Goal: Communication & Community: Share content

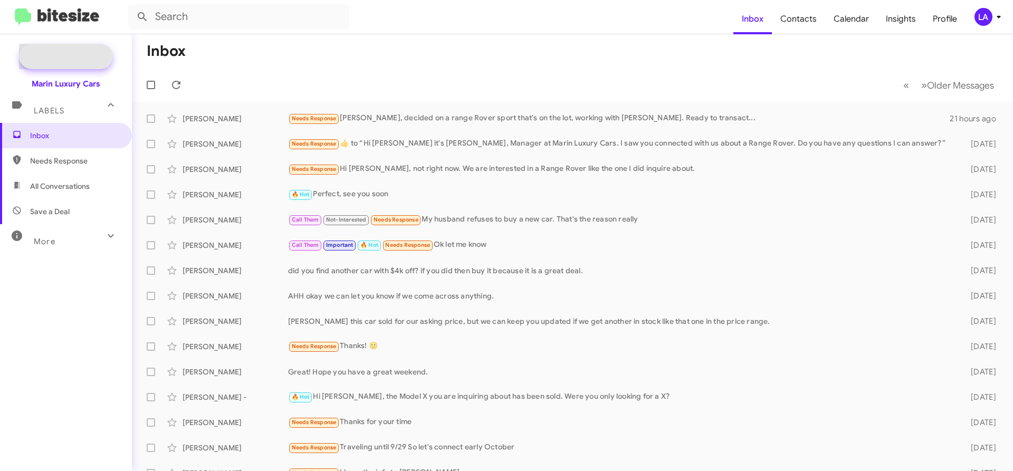
click at [70, 50] on span "New Campaign" at bounding box center [66, 56] width 94 height 25
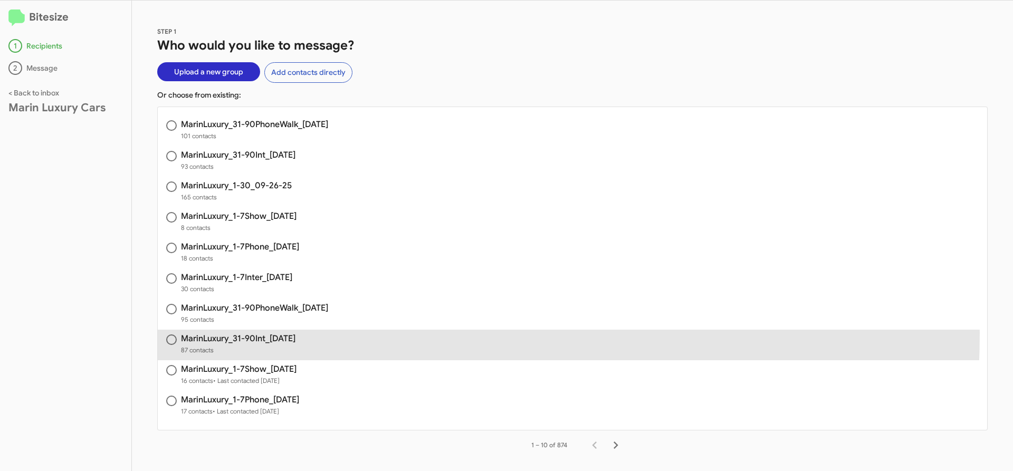
click at [251, 333] on span "MarinLuxury_31-90Int_[DATE] 87 contacts" at bounding box center [572, 345] width 829 height 31
radio input "true"
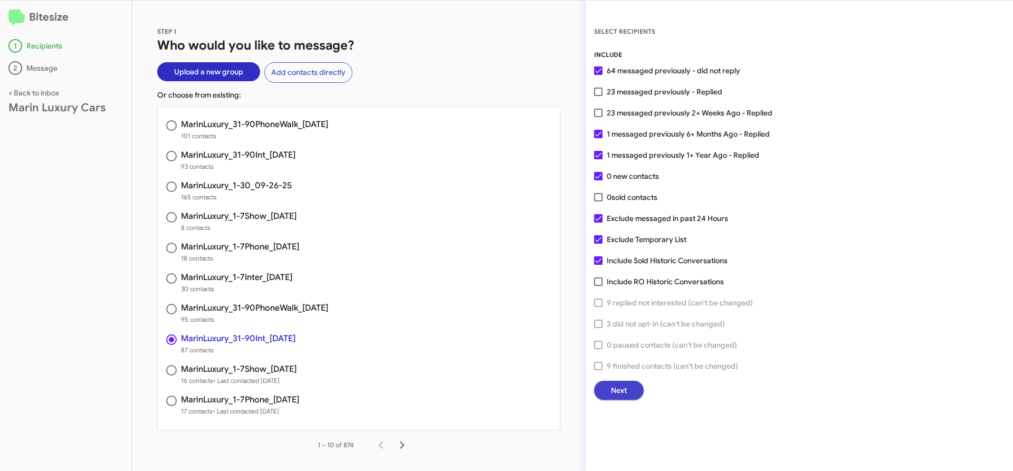
click at [617, 388] on span "Next" at bounding box center [619, 390] width 16 height 19
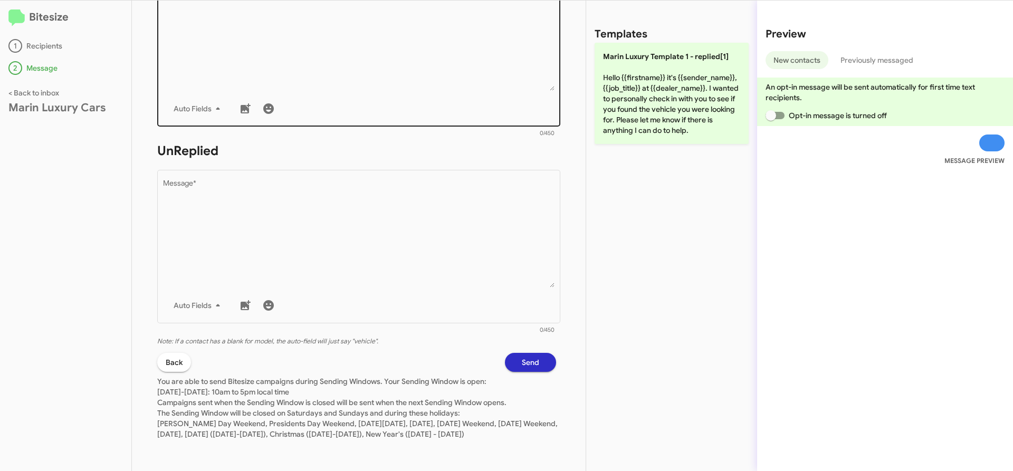
scroll to position [256, 0]
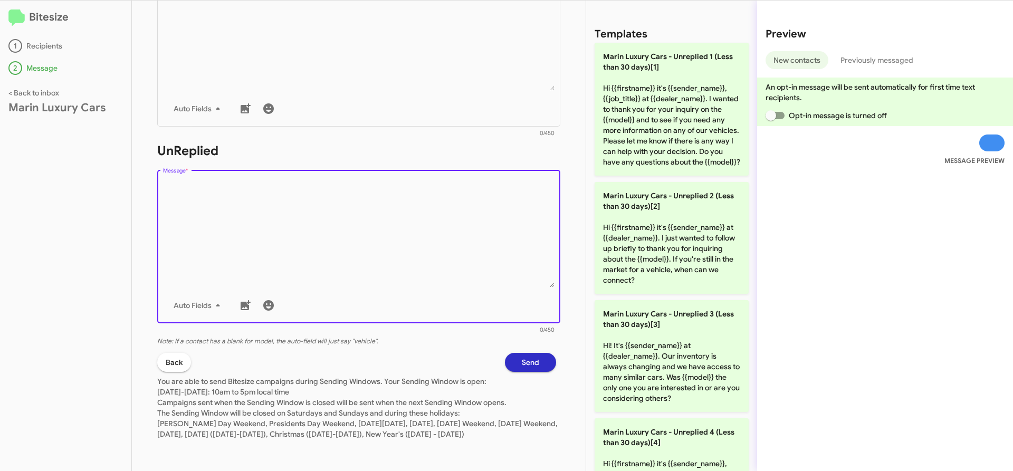
click at [393, 227] on textarea "Message *" at bounding box center [359, 234] width 392 height 108
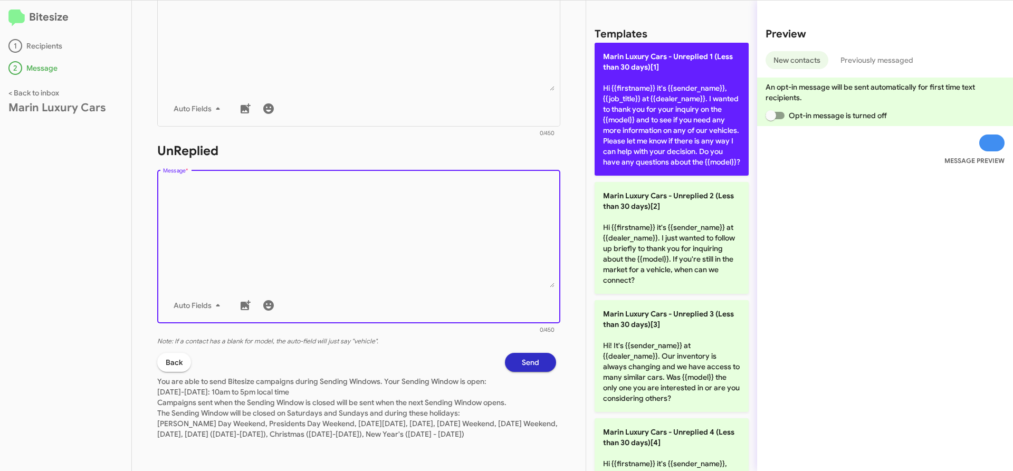
click at [673, 127] on p "Marin Luxury Cars - Unreplied 1 (Less than 30 days)[1] Hi {{firstname}} it's {{…" at bounding box center [672, 109] width 154 height 133
type textarea "Hi {{firstname}} it's {{sender_name}}, {{job_title}} at {{dealer_name}}. I want…"
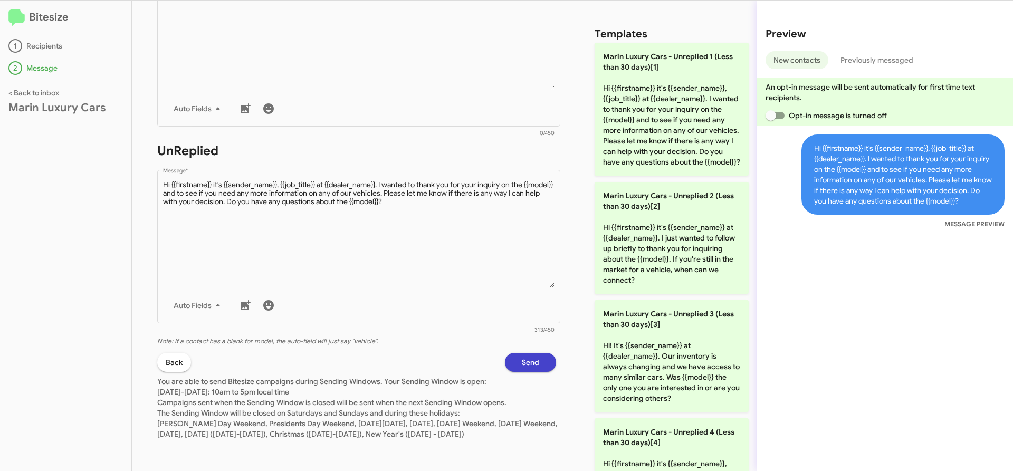
click at [522, 353] on span "Send" at bounding box center [530, 362] width 17 height 19
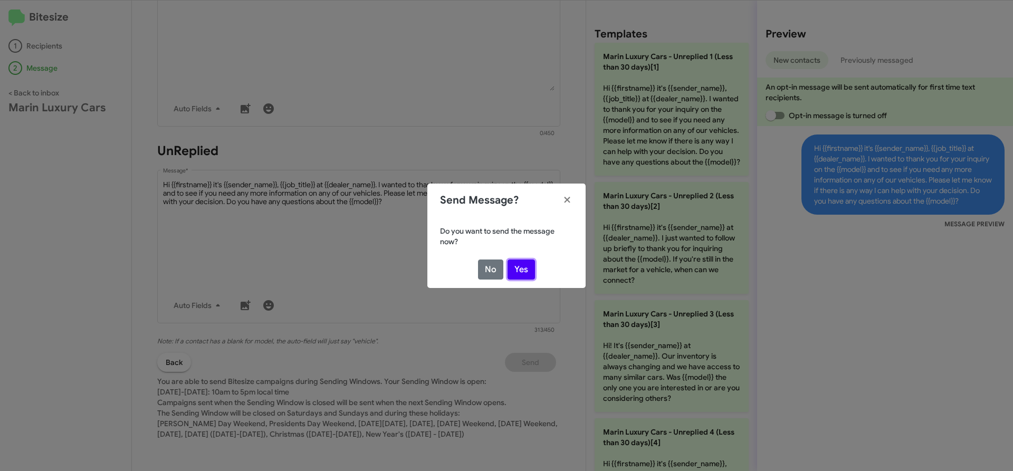
click at [530, 272] on button "Yes" at bounding box center [521, 270] width 27 height 20
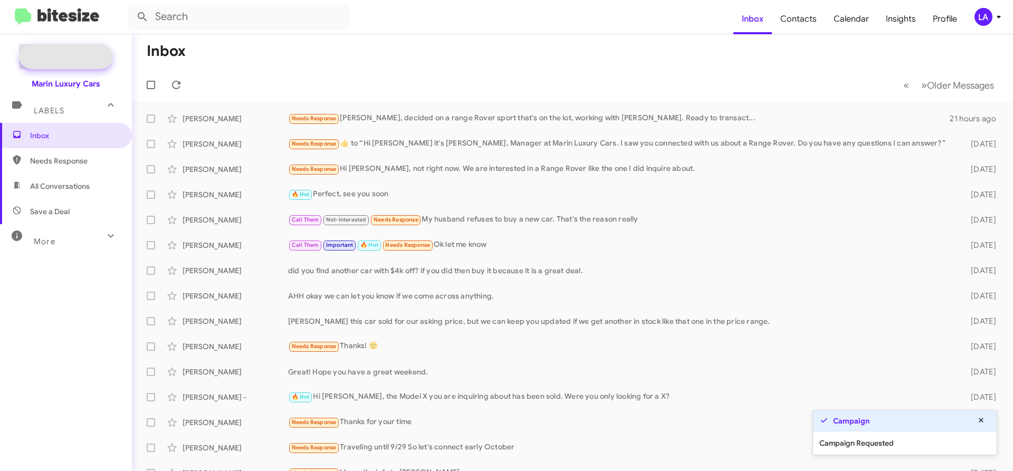
click at [79, 59] on span "New Campaign" at bounding box center [78, 56] width 54 height 11
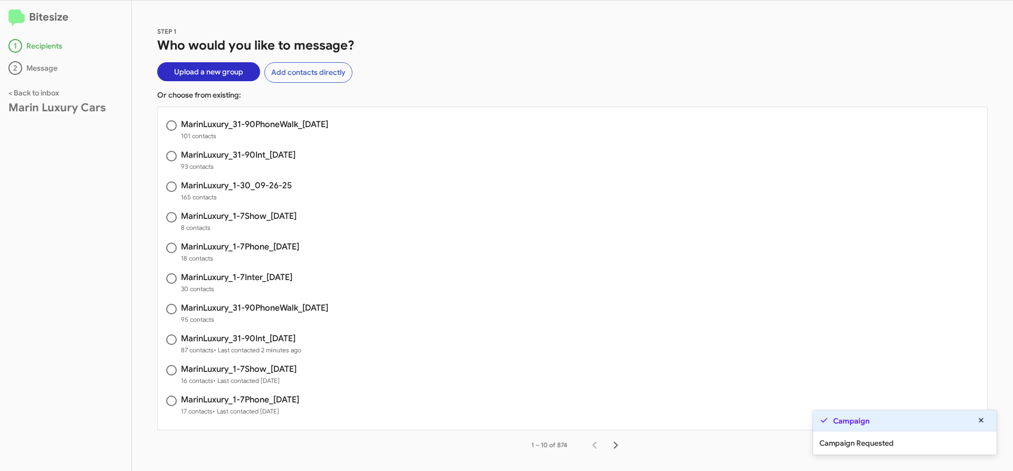
click at [218, 123] on h3 "MarinLuxury_31-90PhoneWalk_[DATE]" at bounding box center [254, 124] width 147 height 8
radio input "true"
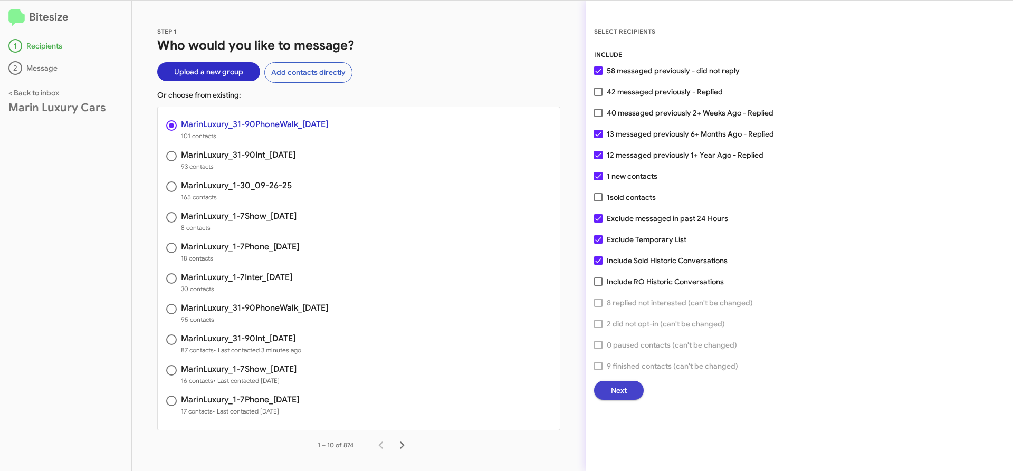
click at [616, 389] on span "Next" at bounding box center [619, 390] width 16 height 19
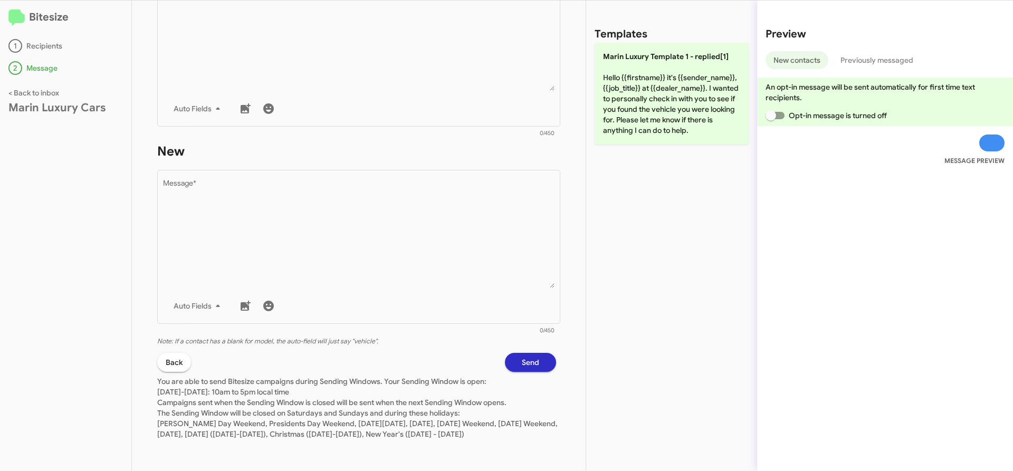
scroll to position [464, 0]
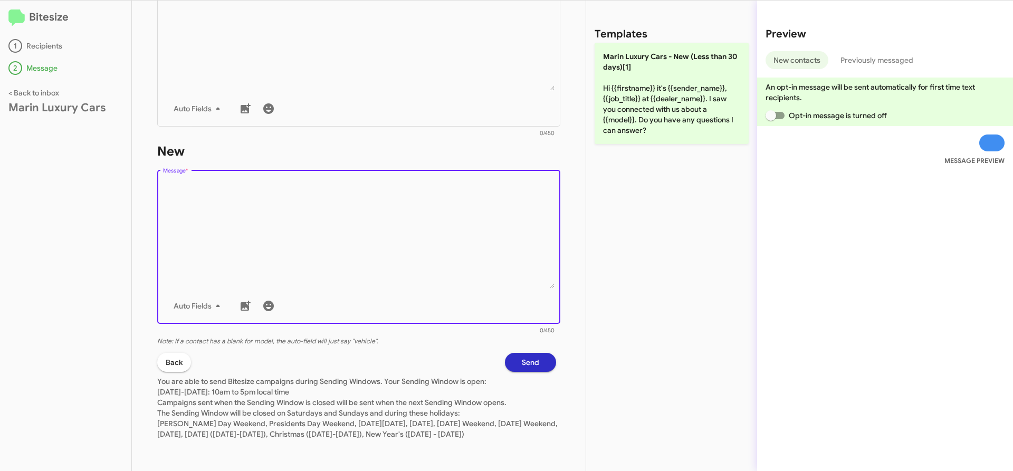
click at [251, 207] on textarea "Message *" at bounding box center [359, 234] width 392 height 108
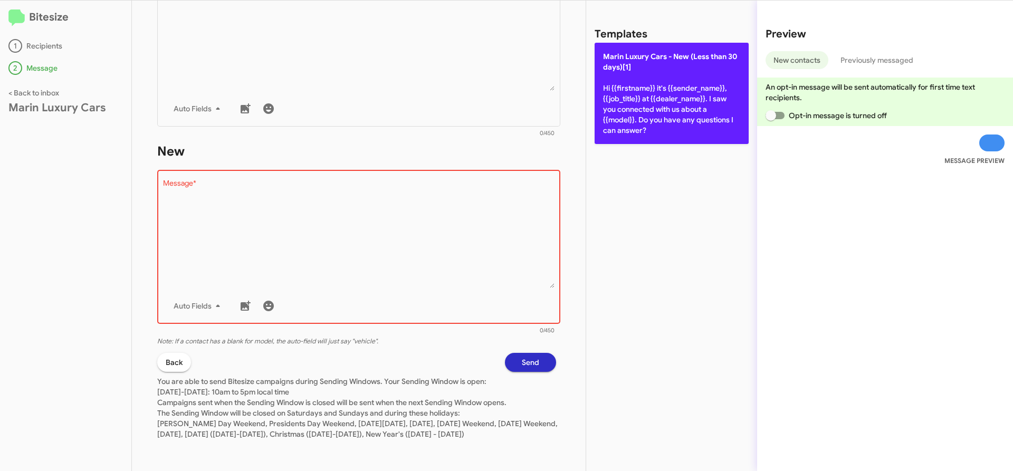
click at [659, 79] on p "[PERSON_NAME] Cars - New (Less than 30 days)[1] Hi {{firstname}} it's {{sender_…" at bounding box center [672, 93] width 154 height 101
type textarea "Hi {{firstname}} it's {{sender_name}}, {{job_title}} at {{dealer_name}}. I saw …"
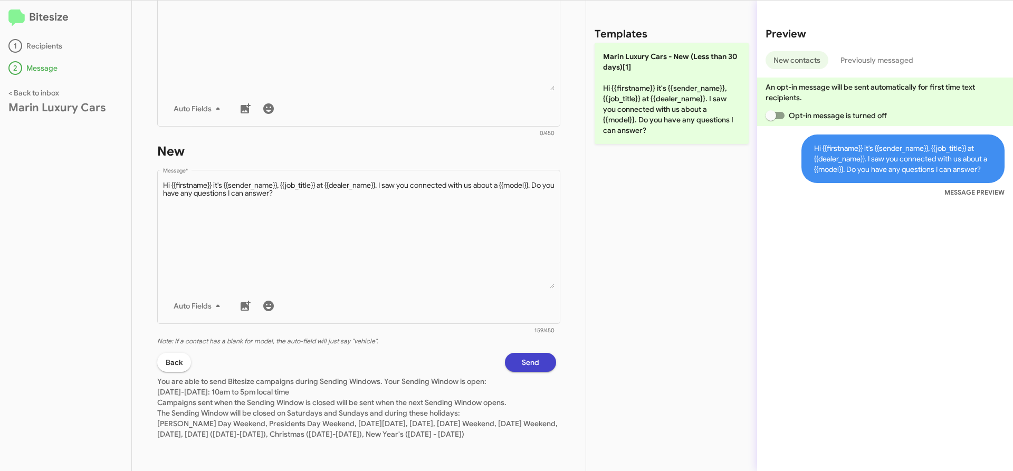
click at [522, 353] on span "Send" at bounding box center [530, 362] width 17 height 19
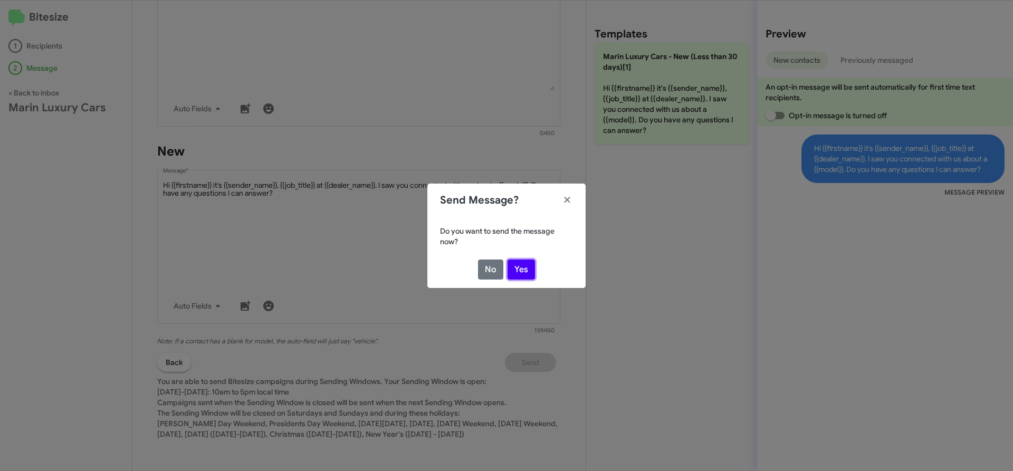
click at [521, 271] on button "Yes" at bounding box center [521, 270] width 27 height 20
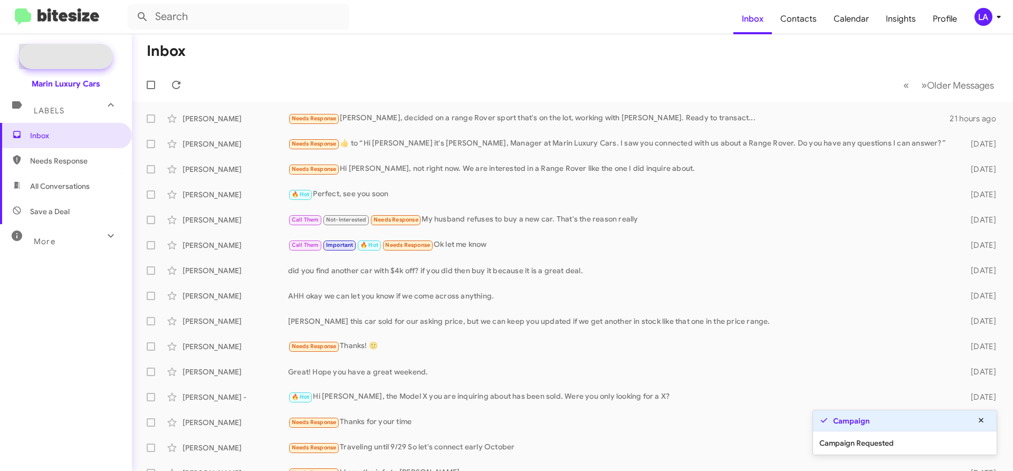
click at [71, 53] on span "New Campaign" at bounding box center [78, 56] width 54 height 11
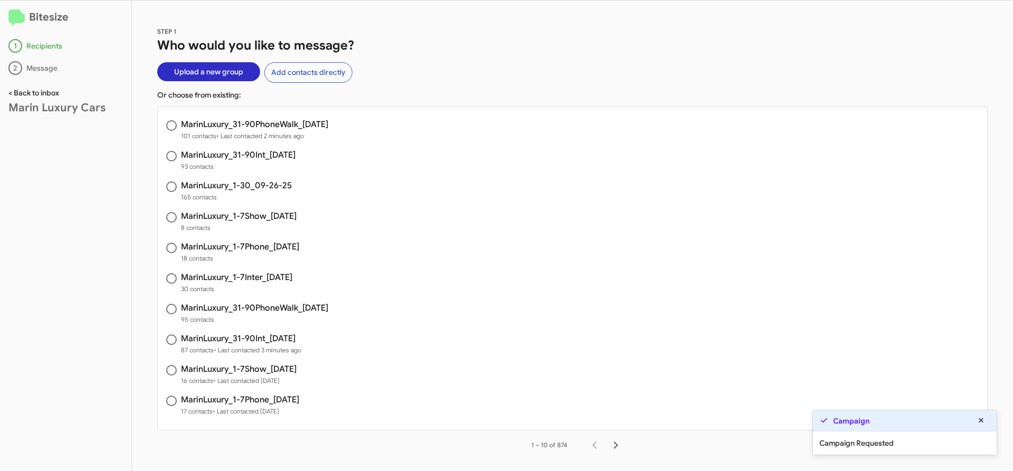
click at [49, 92] on link "< Back to inbox" at bounding box center [33, 92] width 51 height 9
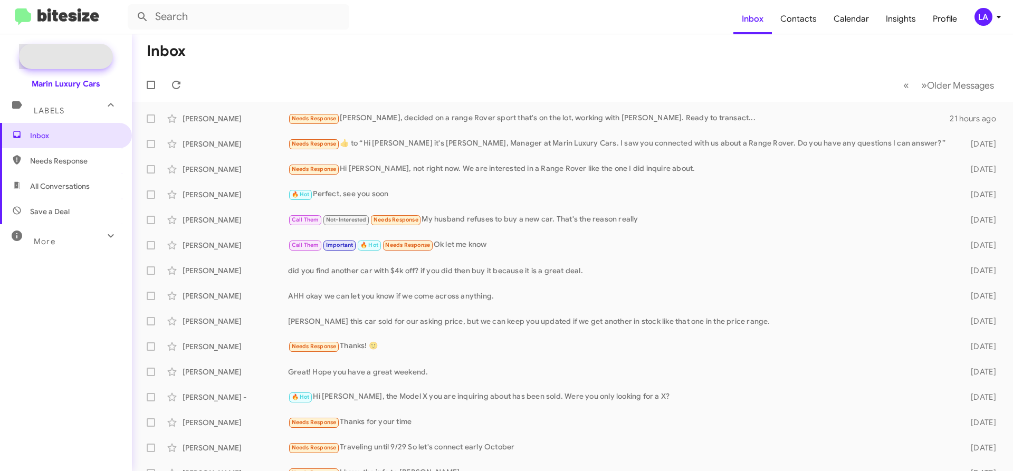
click at [77, 58] on span "New Campaign" at bounding box center [78, 56] width 54 height 11
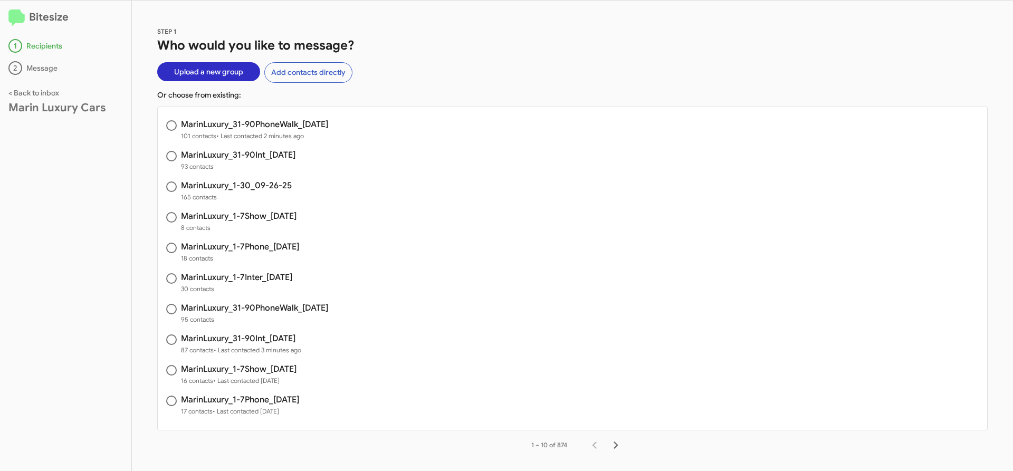
click at [256, 151] on h3 "MarinLuxury_31-90Int_[DATE]" at bounding box center [238, 155] width 114 height 8
radio input "true"
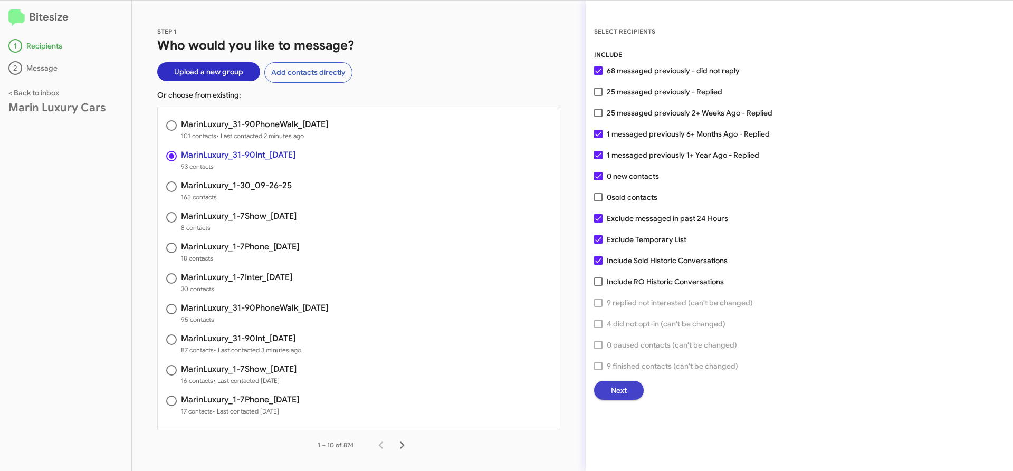
click at [626, 386] on span "Next" at bounding box center [619, 390] width 16 height 19
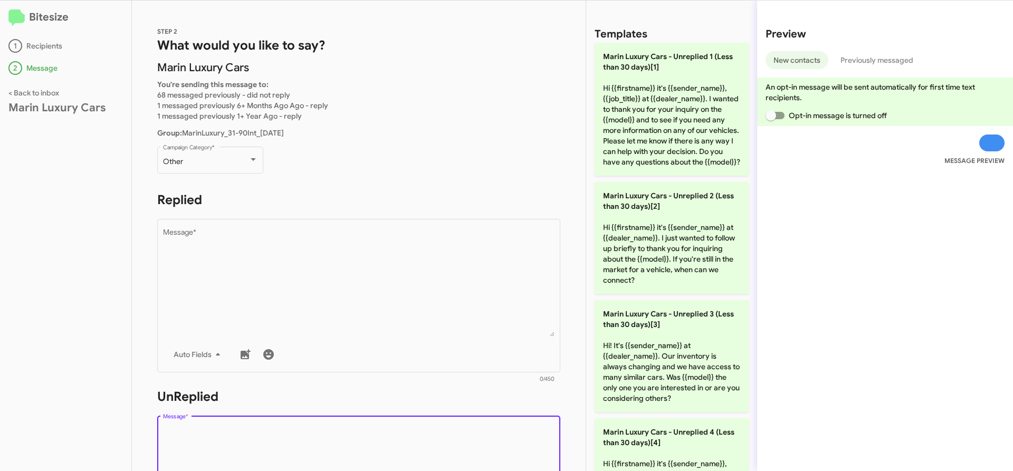
click at [314, 449] on textarea "Message *" at bounding box center [359, 480] width 392 height 108
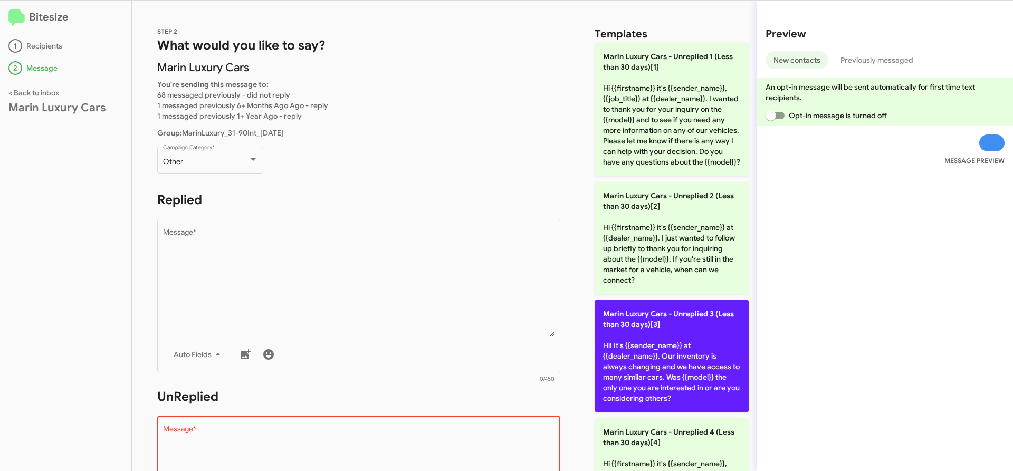
click at [657, 352] on p "Marin Luxury Cars - Unreplied 3 (Less than 30 days)[3] Hi! It's {{sender_name}}…" at bounding box center [672, 356] width 154 height 112
type textarea "Hi! It's {{sender_name}} at {{dealer_name}}. Our inventory is always changing a…"
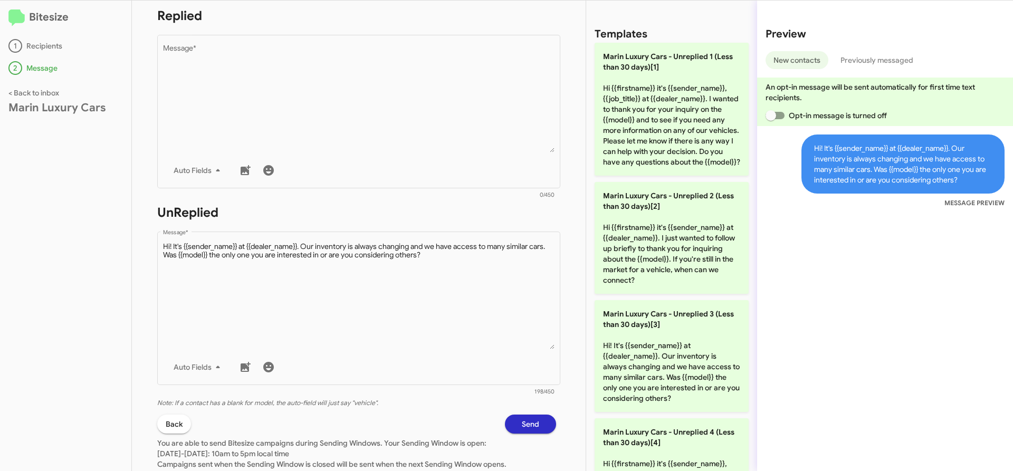
scroll to position [256, 0]
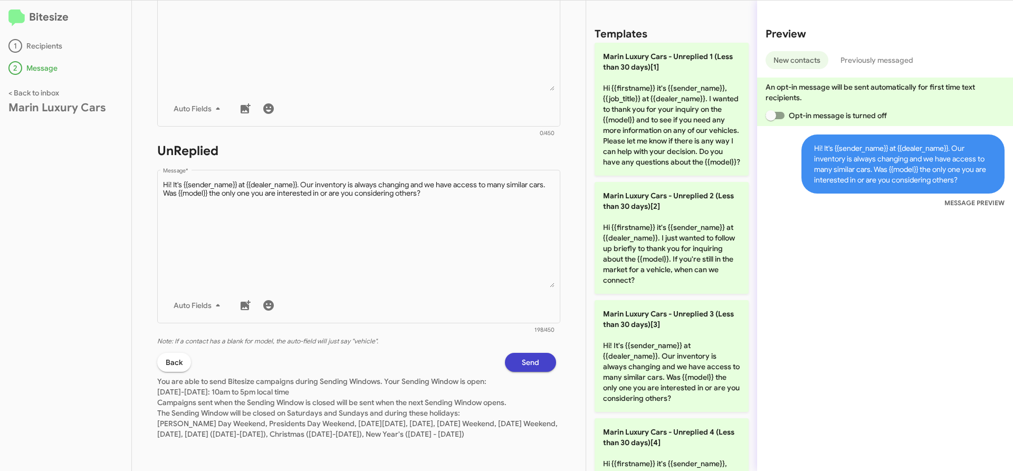
click at [529, 353] on span "Send" at bounding box center [530, 362] width 17 height 19
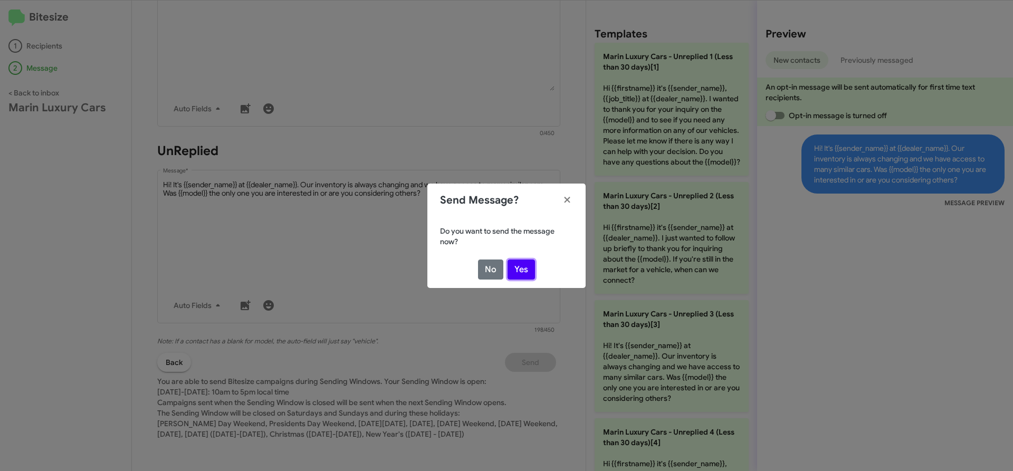
click at [524, 266] on button "Yes" at bounding box center [521, 270] width 27 height 20
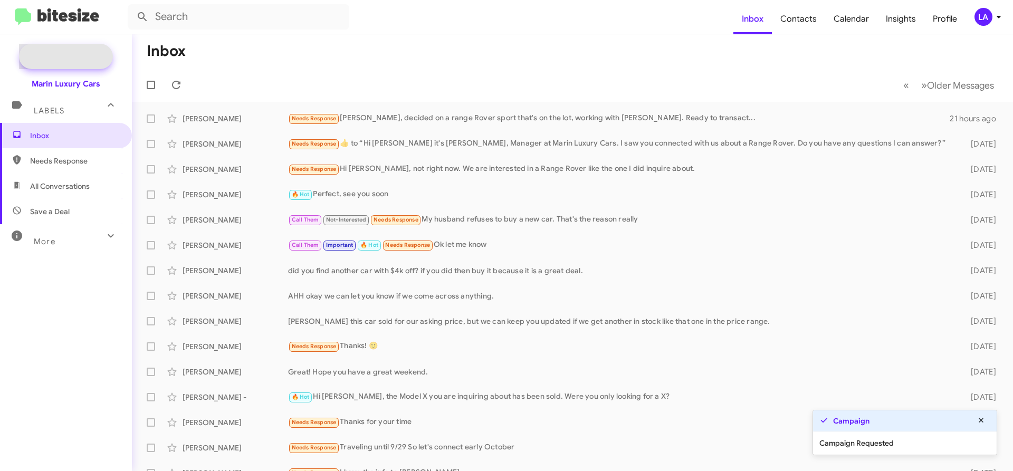
click at [76, 51] on span "New Campaign" at bounding box center [66, 56] width 94 height 25
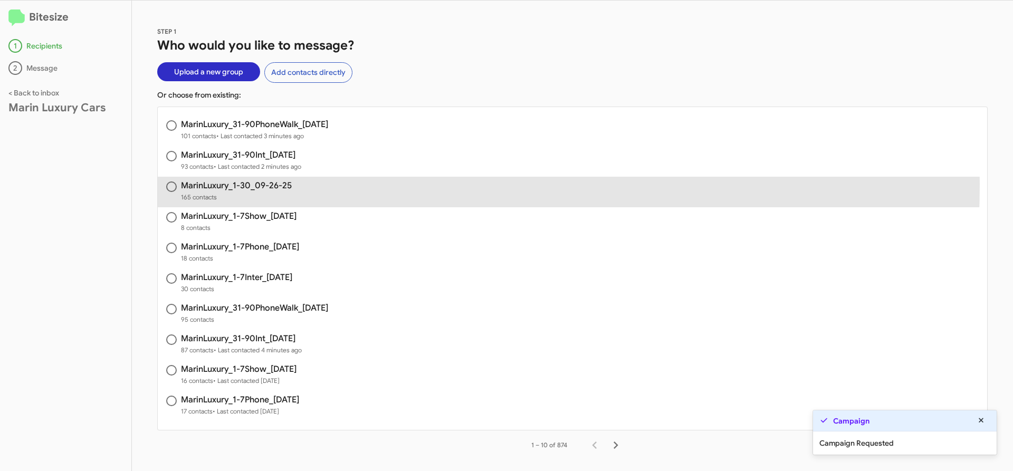
click at [253, 184] on h3 "MarinLuxury_1-30_09-26-25" at bounding box center [236, 186] width 111 height 8
radio input "true"
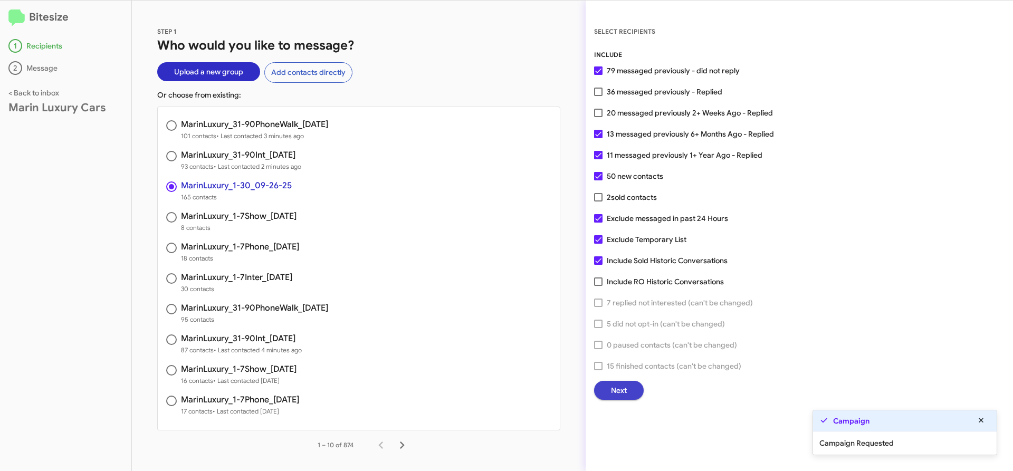
click at [617, 389] on span "Next" at bounding box center [619, 390] width 16 height 19
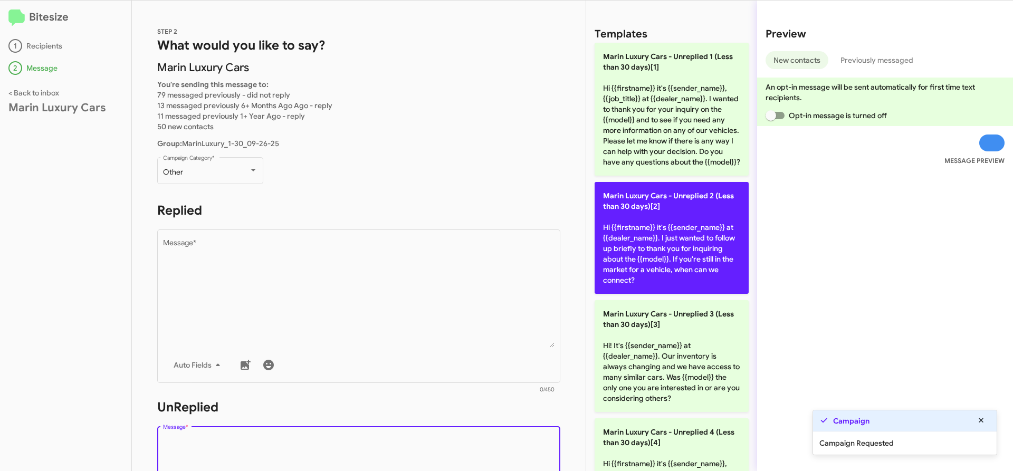
click at [638, 263] on p "Marin Luxury Cars - Unreplied 2 (Less than 30 days)[2] Hi {{firstname}} it's {{…" at bounding box center [672, 238] width 154 height 112
type textarea "Hi {{firstname}} it's {{sender_name}} at {{dealer_name}}. I just wanted to foll…"
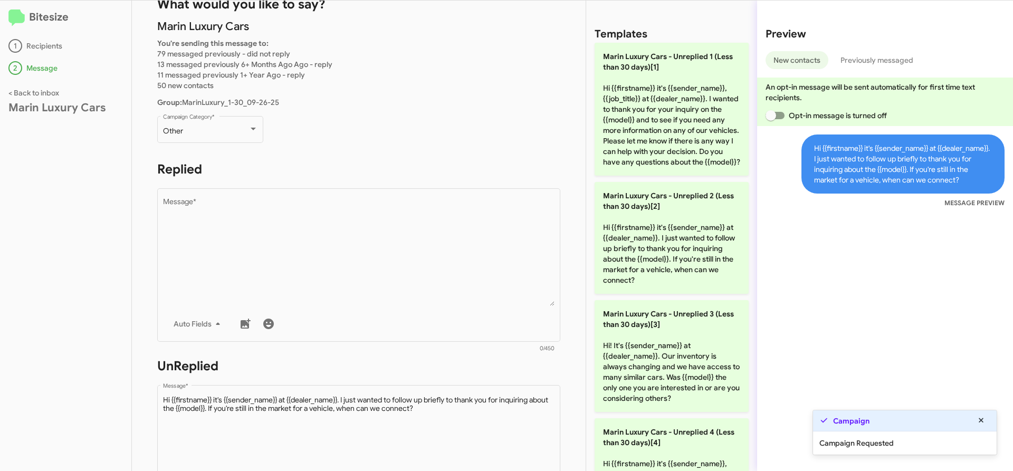
scroll to position [317, 0]
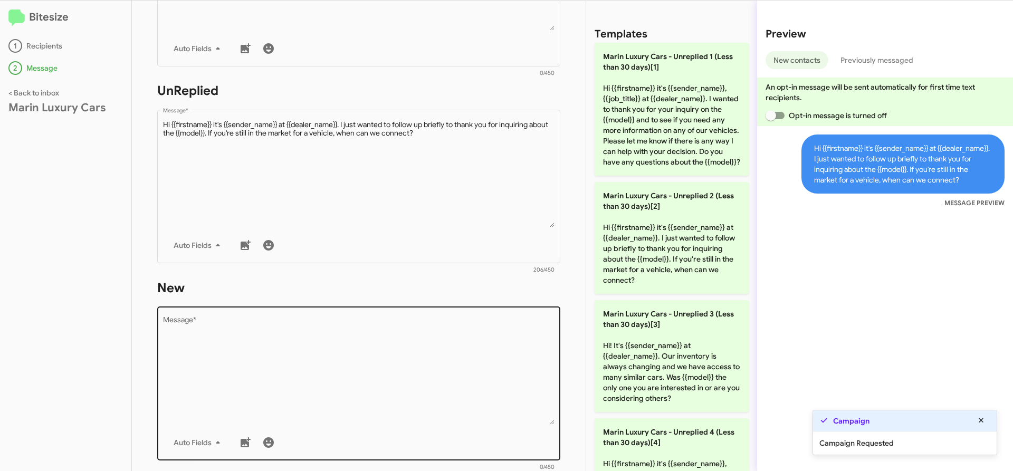
click at [383, 374] on textarea "Message *" at bounding box center [359, 371] width 392 height 108
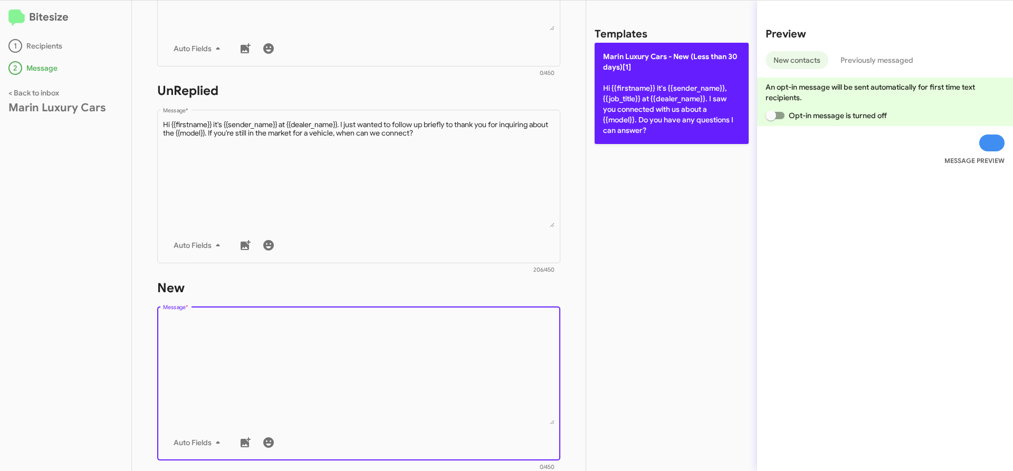
click at [701, 74] on p "[PERSON_NAME] Cars - New (Less than 30 days)[1] Hi {{firstname}} it's {{sender_…" at bounding box center [672, 93] width 154 height 101
type textarea "Hi {{firstname}} it's {{sender_name}}, {{job_title}} at {{dealer_name}}. I saw …"
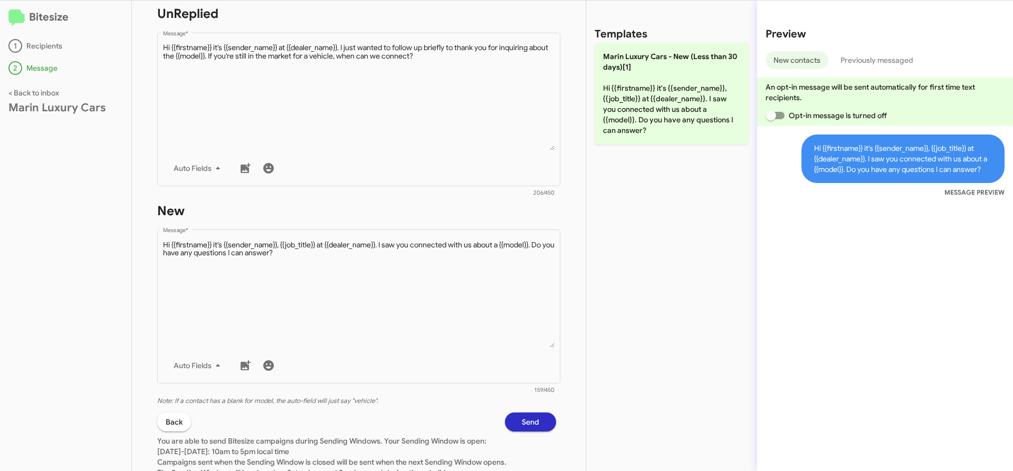
scroll to position [464, 0]
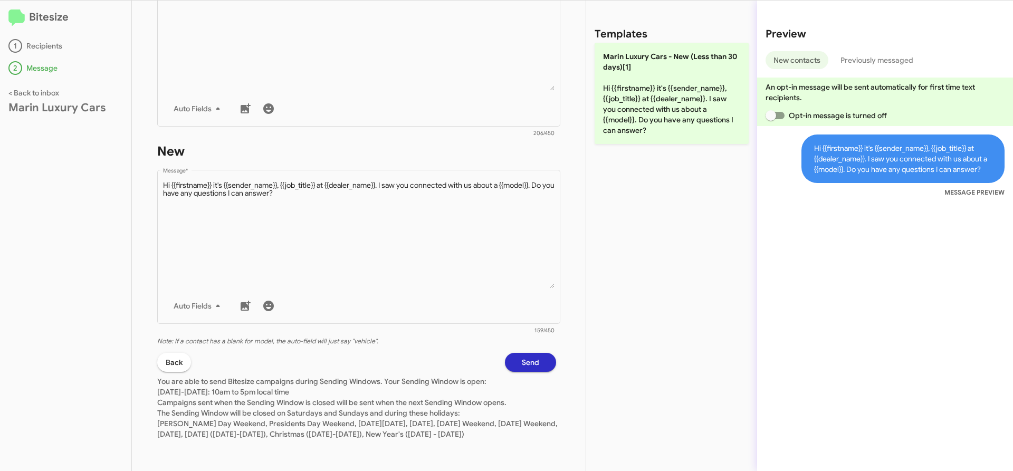
click at [522, 353] on span "Send" at bounding box center [530, 362] width 17 height 19
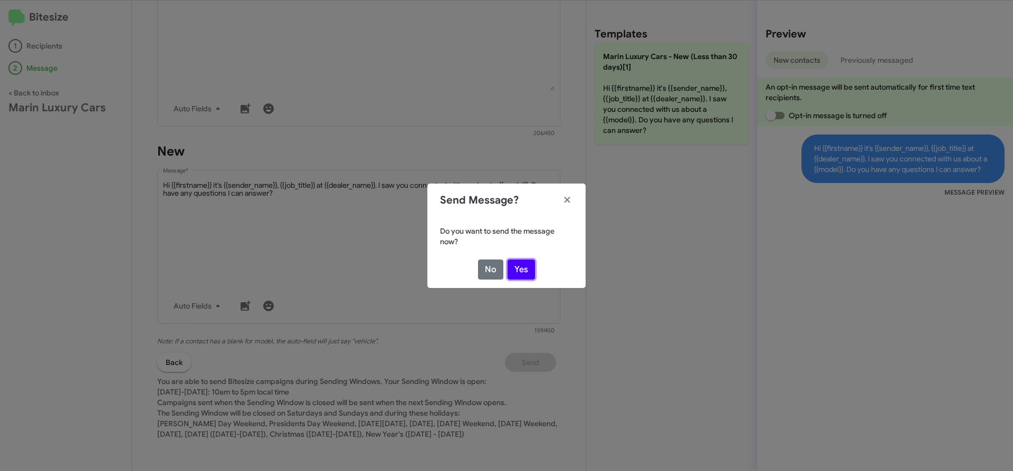
click at [527, 272] on button "Yes" at bounding box center [521, 270] width 27 height 20
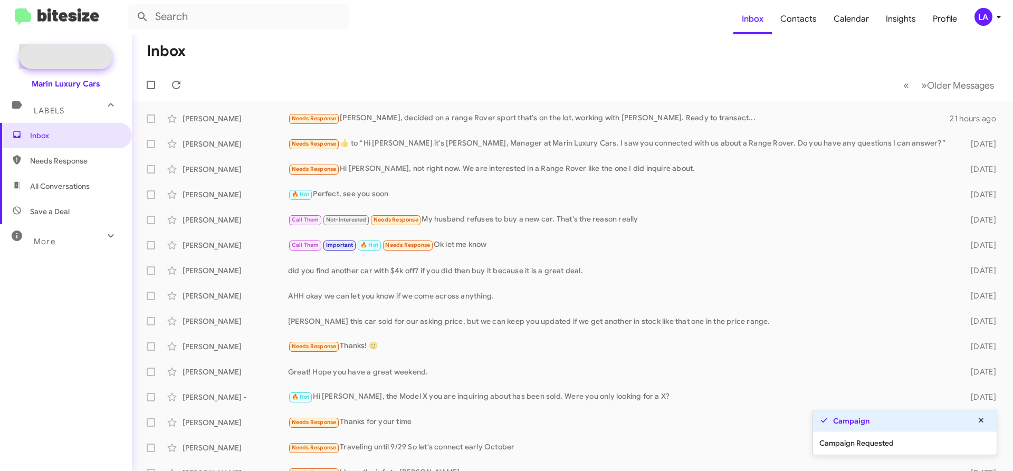
click at [72, 47] on span "New Campaign" at bounding box center [66, 56] width 94 height 25
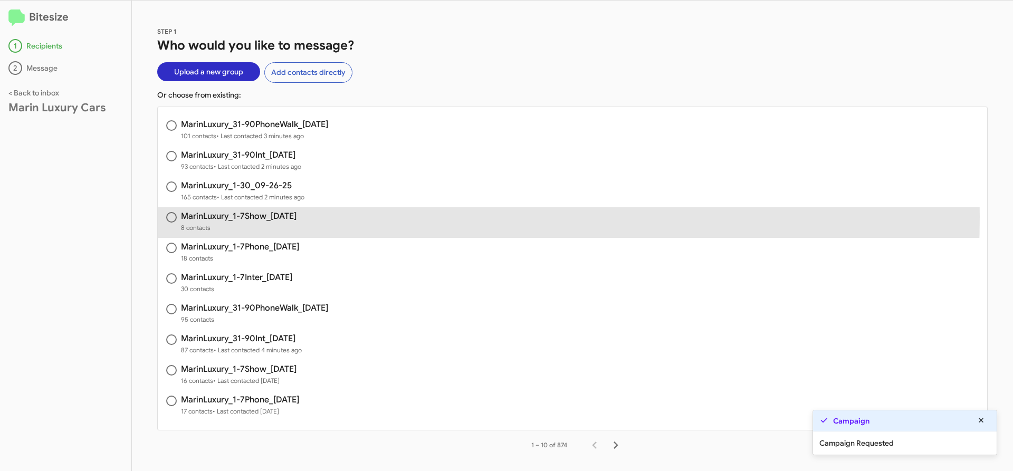
click at [271, 217] on h3 "MarinLuxury_1-7Show_[DATE]" at bounding box center [239, 216] width 116 height 8
radio input "true"
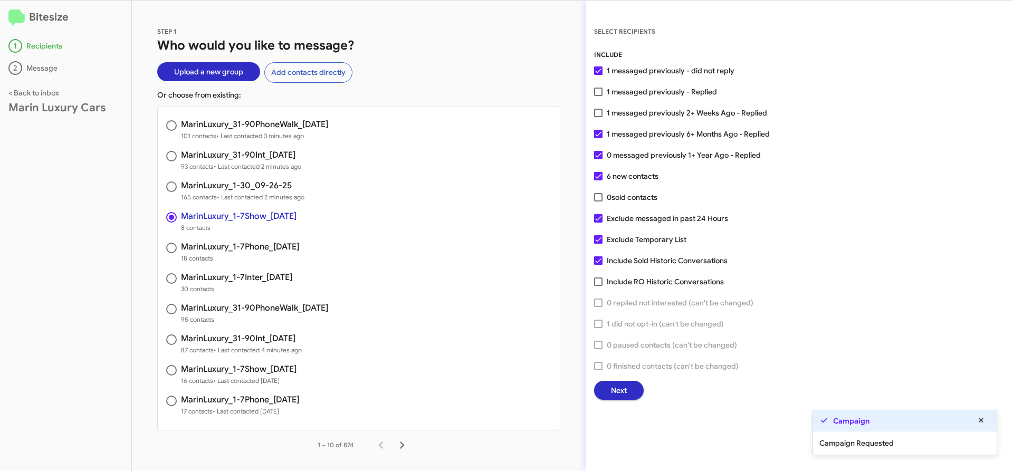
click at [629, 386] on button "Next" at bounding box center [619, 390] width 50 height 19
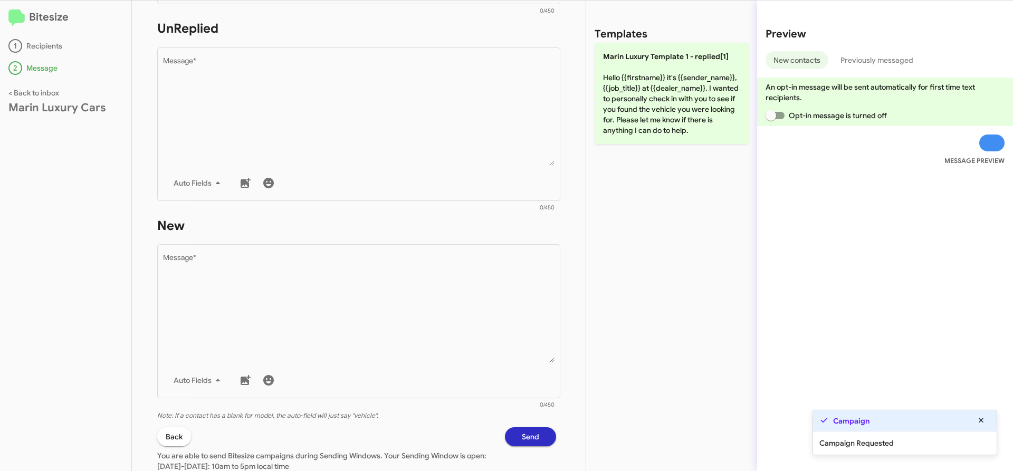
scroll to position [369, 0]
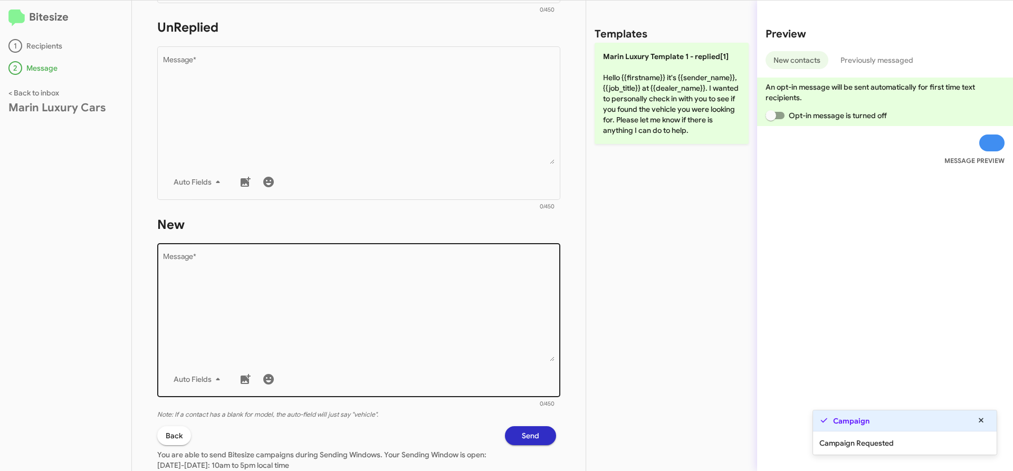
click at [311, 326] on textarea "Message *" at bounding box center [359, 308] width 392 height 108
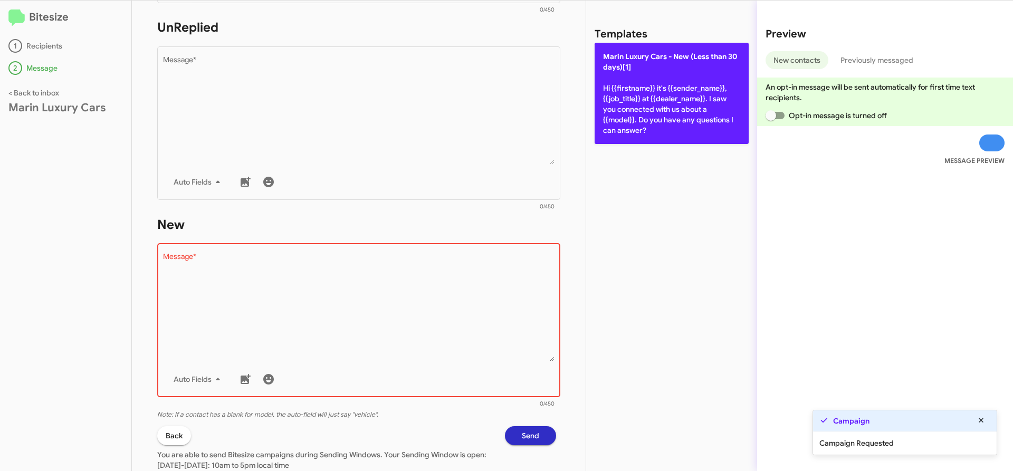
click at [648, 102] on p "[PERSON_NAME] Cars - New (Less than 30 days)[1] Hi {{firstname}} it's {{sender_…" at bounding box center [672, 93] width 154 height 101
type textarea "Hi {{firstname}} it's {{sender_name}}, {{job_title}} at {{dealer_name}}. I saw …"
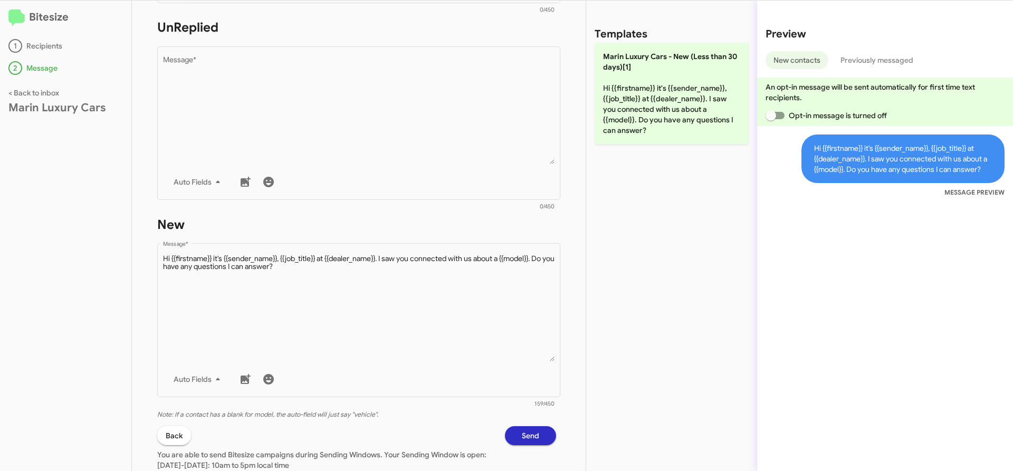
click at [505, 430] on button "Send" at bounding box center [530, 435] width 51 height 19
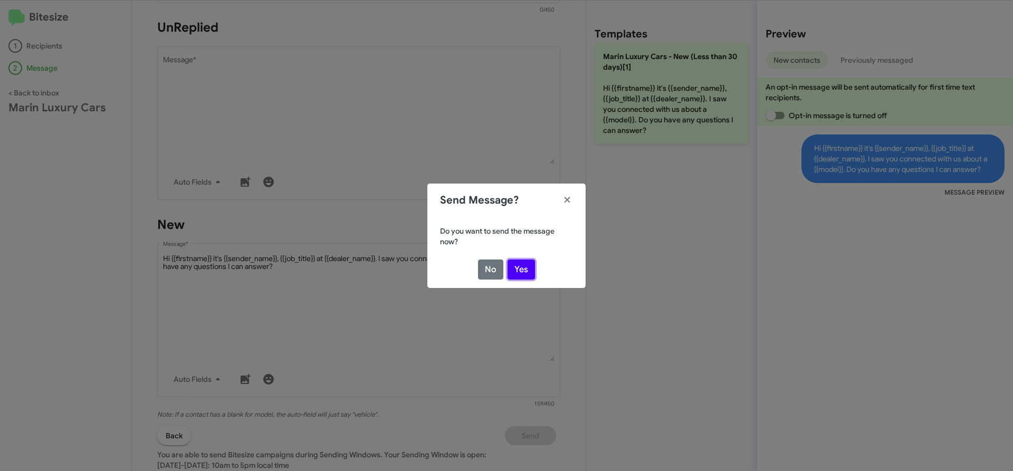
click at [522, 270] on button "Yes" at bounding box center [521, 270] width 27 height 20
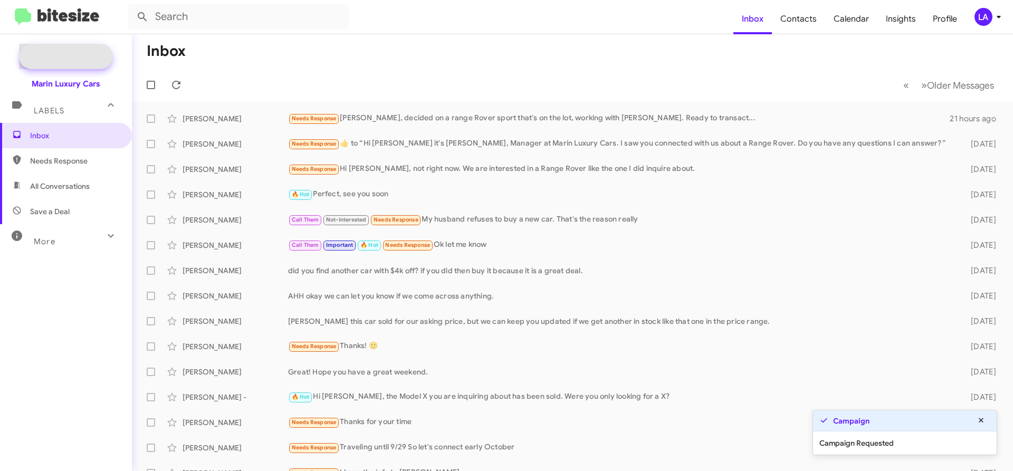
click at [93, 51] on span "New Campaign" at bounding box center [66, 56] width 94 height 25
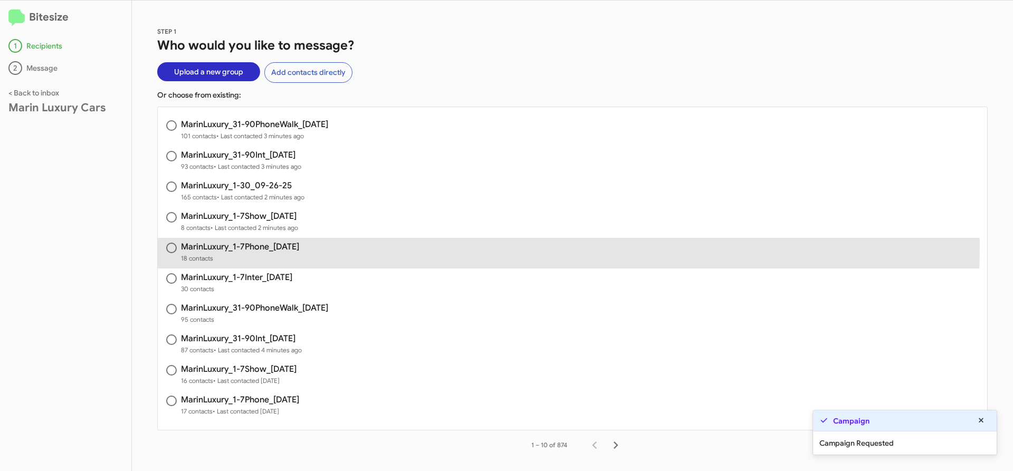
click at [289, 246] on h3 "MarinLuxury_1-7Phone_[DATE]" at bounding box center [240, 247] width 118 height 8
radio input "true"
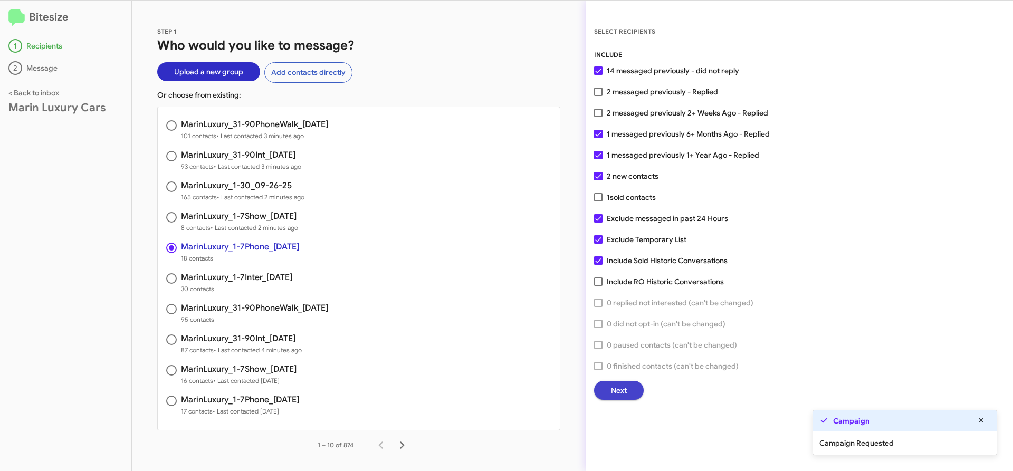
click at [617, 392] on span "Next" at bounding box center [619, 390] width 16 height 19
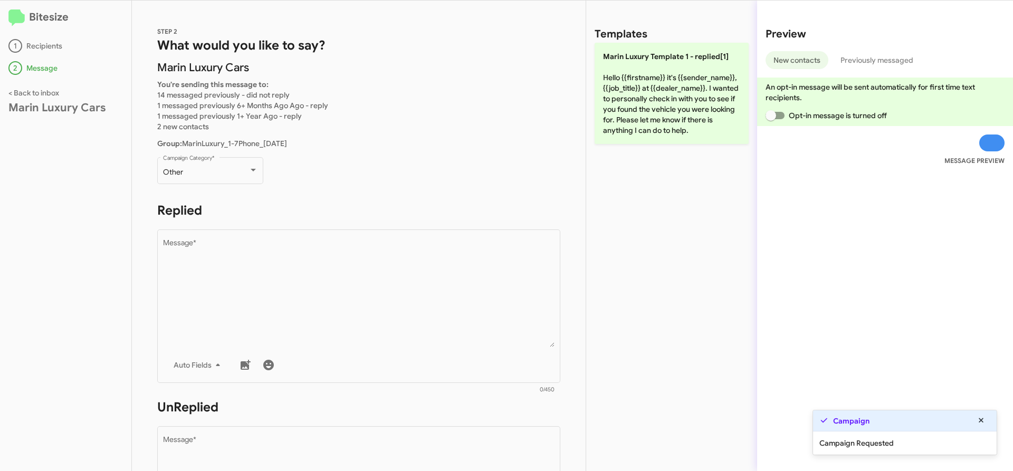
scroll to position [464, 0]
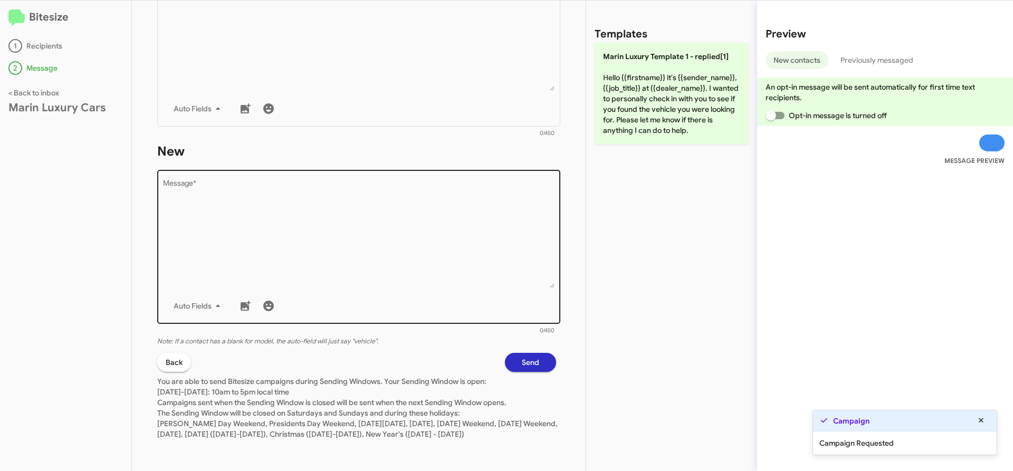
click at [346, 210] on textarea "Message *" at bounding box center [359, 234] width 392 height 108
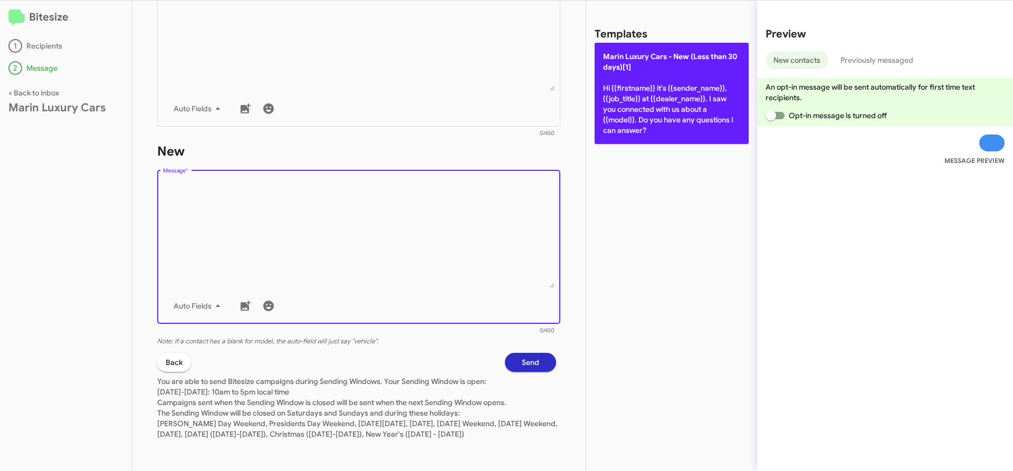
click at [650, 69] on p "[PERSON_NAME] Cars - New (Less than 30 days)[1] Hi {{firstname}} it's {{sender_…" at bounding box center [672, 93] width 154 height 101
type textarea "Hi {{firstname}} it's {{sender_name}}, {{job_title}} at {{dealer_name}}. I saw …"
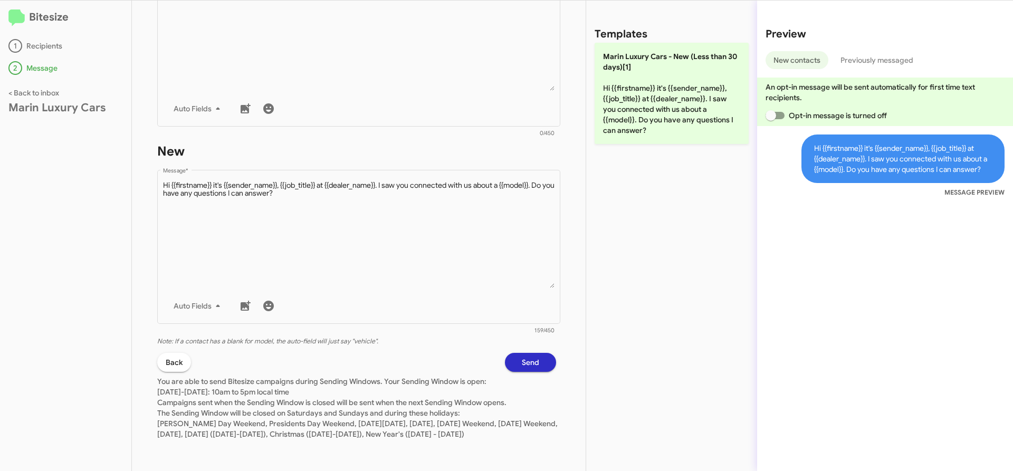
click at [522, 353] on span "Send" at bounding box center [530, 362] width 17 height 19
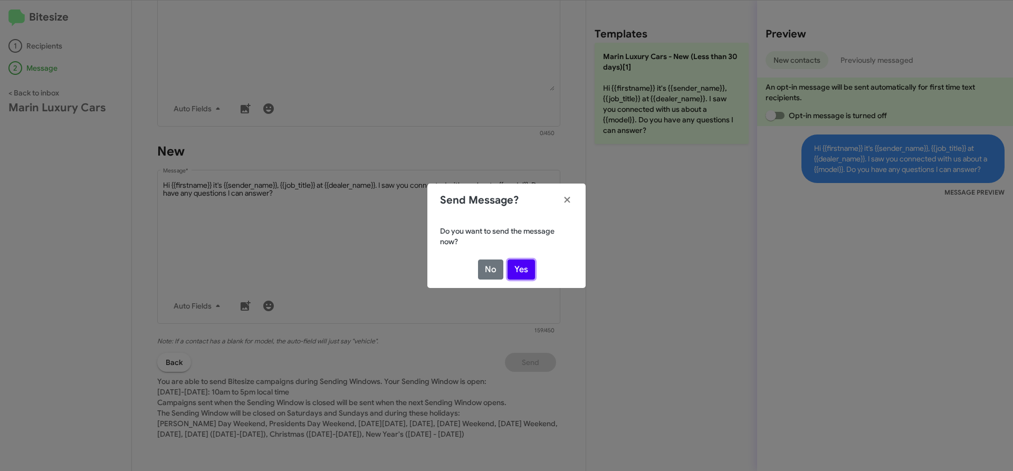
click at [518, 266] on button "Yes" at bounding box center [521, 270] width 27 height 20
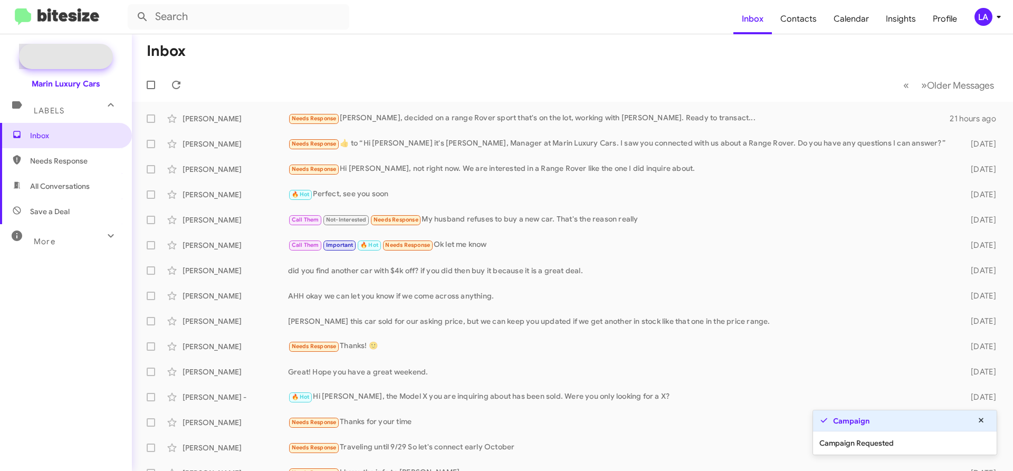
click at [72, 58] on span "New Campaign" at bounding box center [78, 56] width 54 height 11
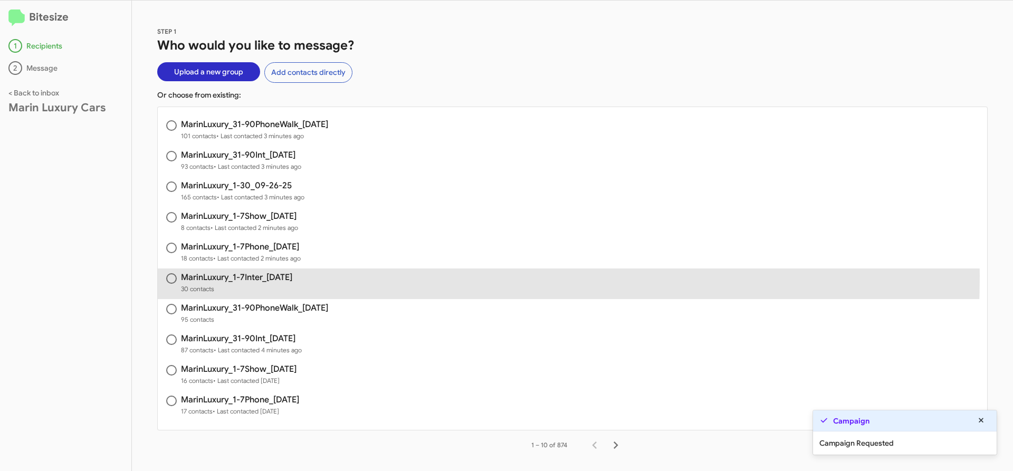
click at [261, 276] on h3 "MarinLuxury_1-7Inter_[DATE]" at bounding box center [236, 277] width 111 height 8
radio input "true"
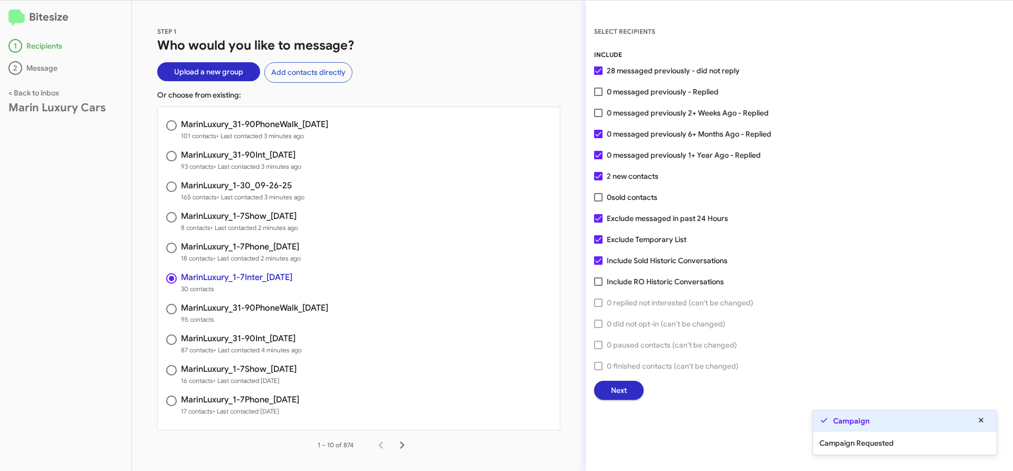
click at [627, 388] on button "Next" at bounding box center [619, 390] width 50 height 19
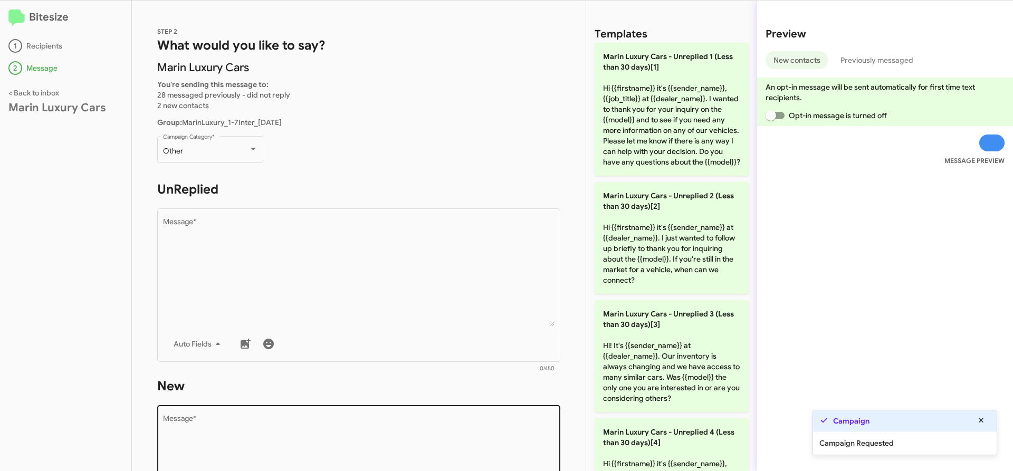
click at [263, 424] on textarea "Message *" at bounding box center [359, 469] width 392 height 108
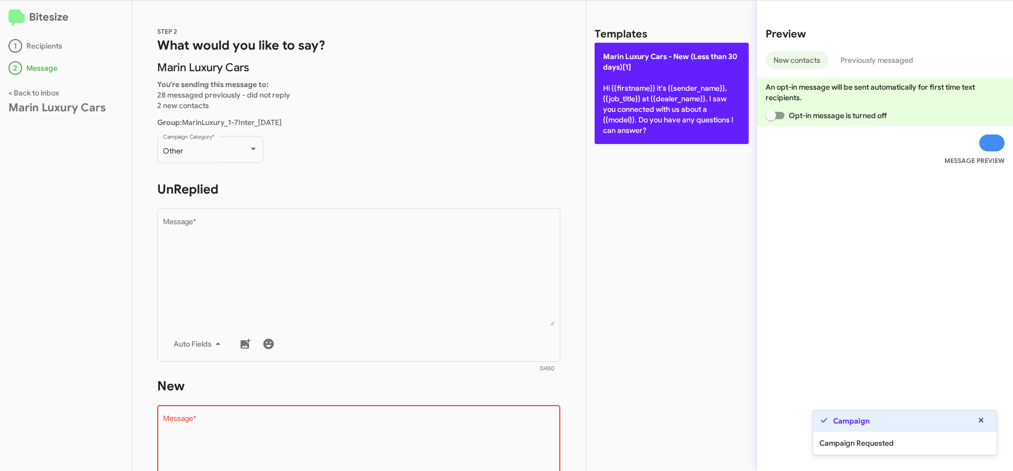
click at [701, 82] on p "[PERSON_NAME] Cars - New (Less than 30 days)[1] Hi {{firstname}} it's {{sender_…" at bounding box center [672, 93] width 154 height 101
type textarea "Hi {{firstname}} it's {{sender_name}}, {{job_title}} at {{dealer_name}}. I saw …"
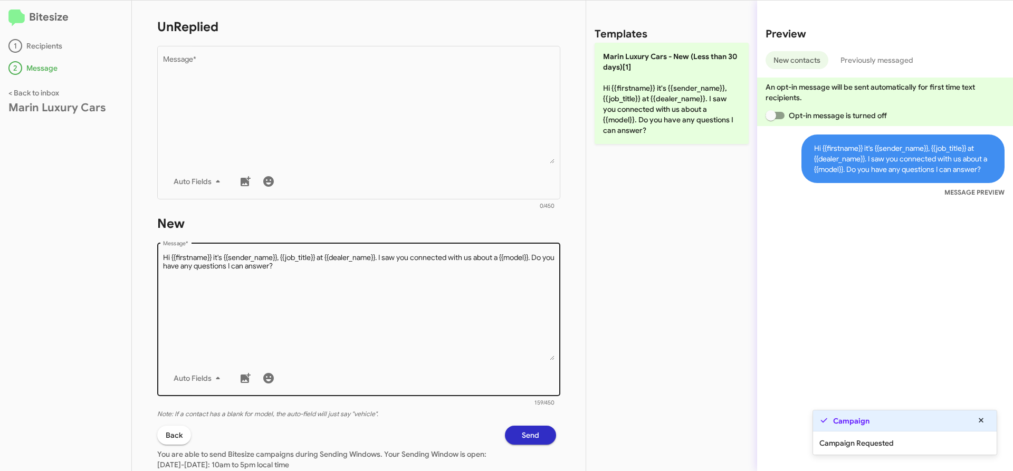
scroll to position [246, 0]
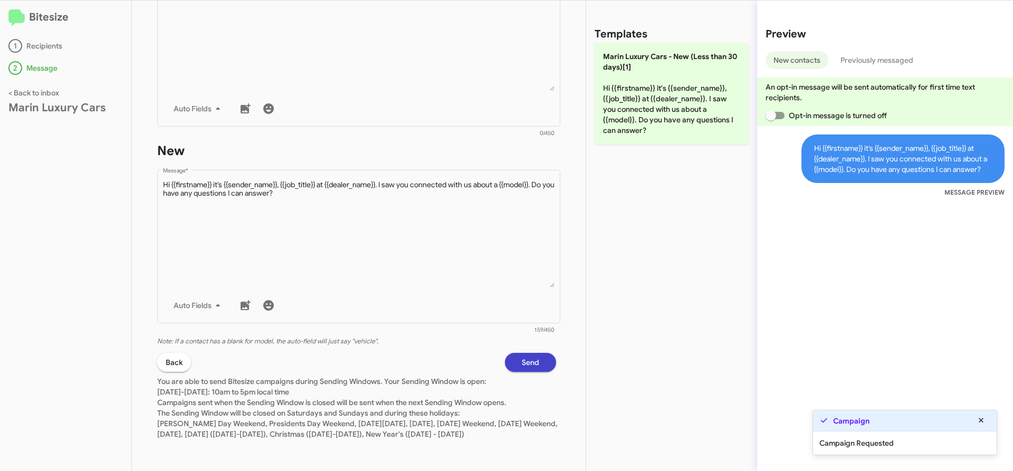
click at [528, 353] on span "Send" at bounding box center [530, 362] width 17 height 19
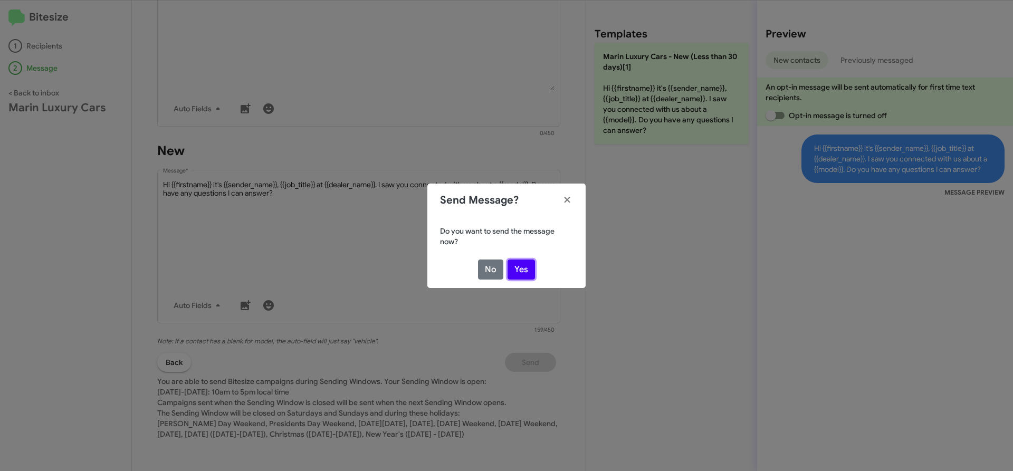
click at [522, 270] on button "Yes" at bounding box center [521, 270] width 27 height 20
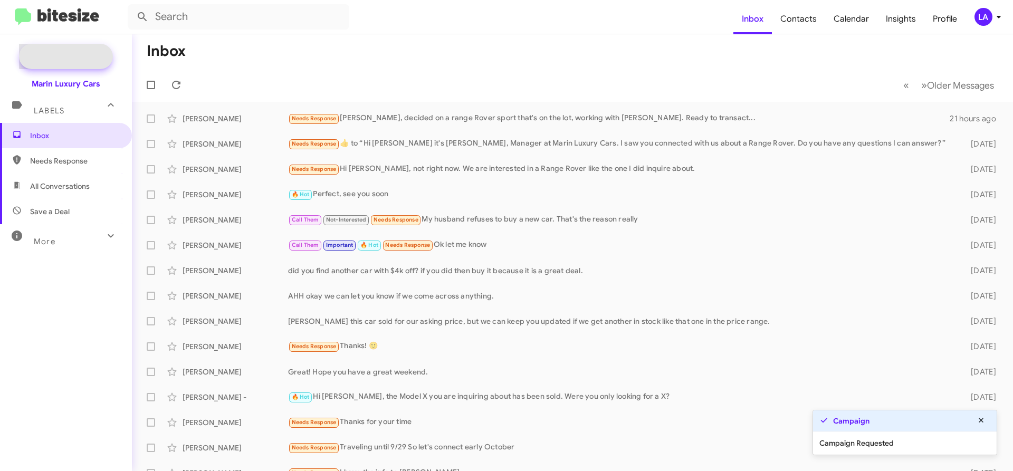
click at [67, 56] on span "New Campaign" at bounding box center [78, 56] width 54 height 11
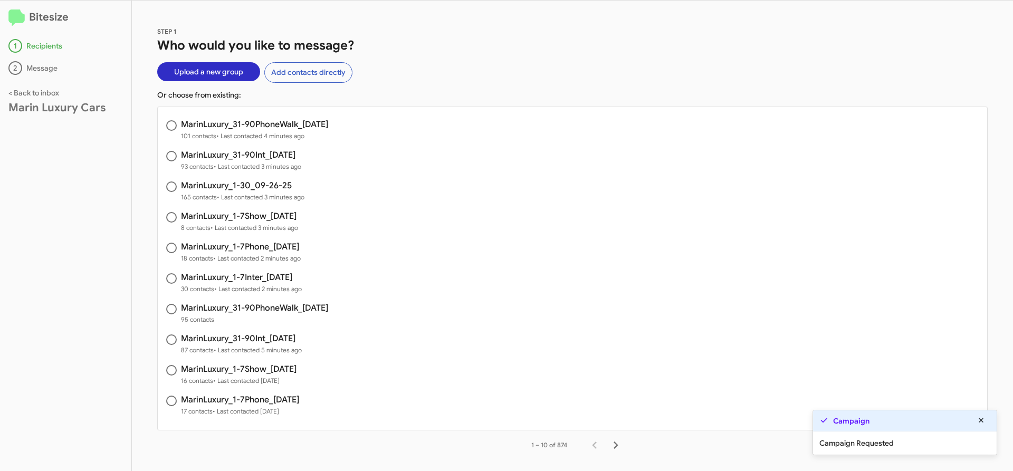
click at [291, 305] on h3 "MarinLuxury_31-90PhoneWalk_[DATE]" at bounding box center [254, 308] width 147 height 8
radio input "true"
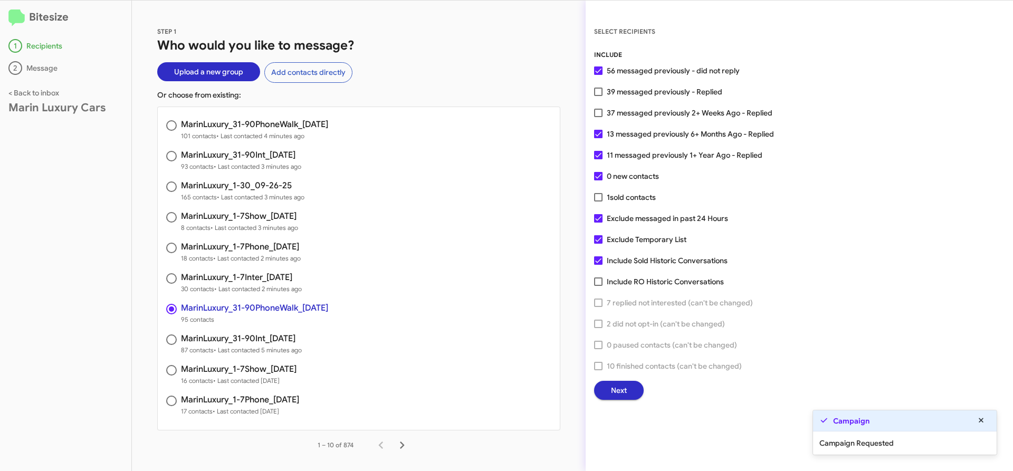
click at [622, 392] on span "Next" at bounding box center [619, 390] width 16 height 19
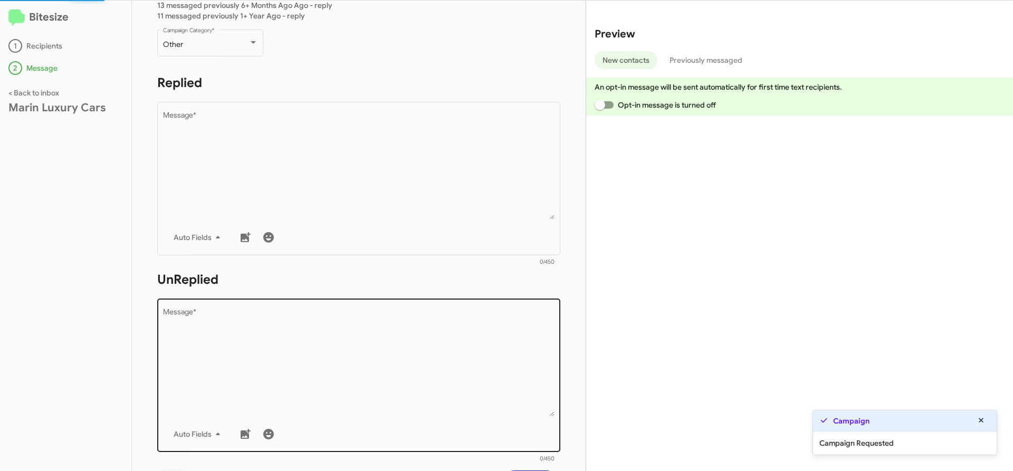
scroll to position [161, 0]
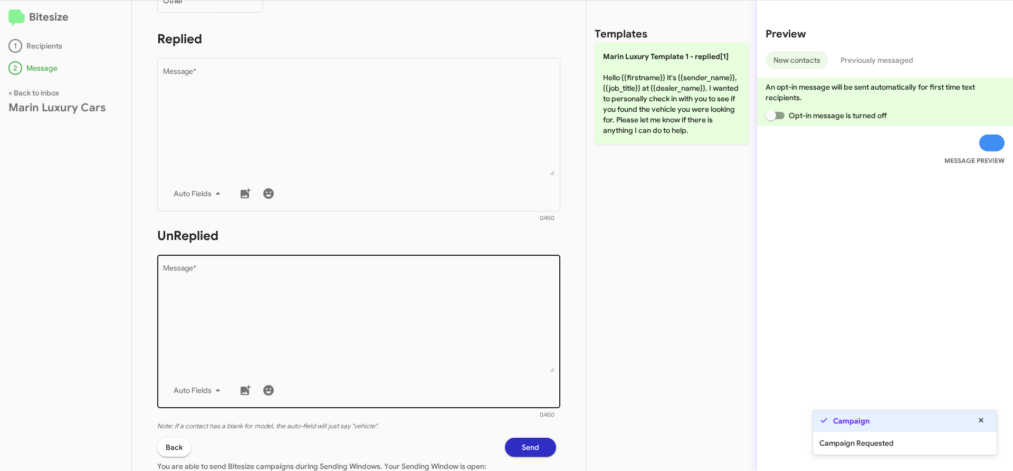
click at [304, 297] on textarea "Message *" at bounding box center [359, 319] width 392 height 108
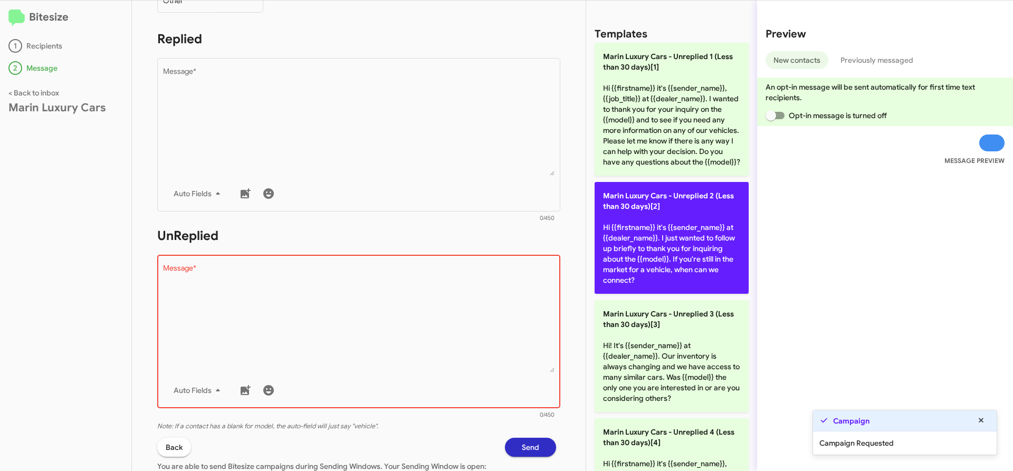
click at [662, 251] on p "Marin Luxury Cars - Unreplied 2 (Less than 30 days)[2] Hi {{firstname}} it's {{…" at bounding box center [672, 238] width 154 height 112
type textarea "Hi {{firstname}} it's {{sender_name}} at {{dealer_name}}. I just wanted to foll…"
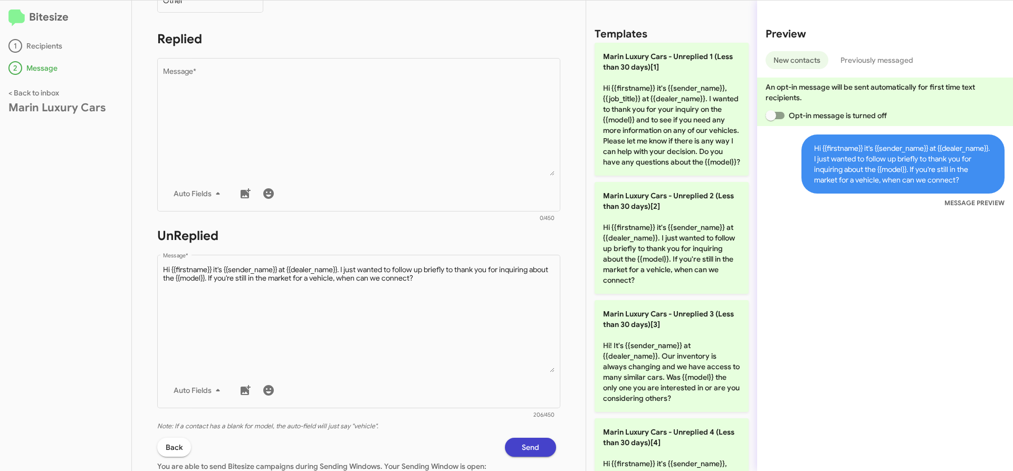
click at [512, 445] on button "Send" at bounding box center [530, 447] width 51 height 19
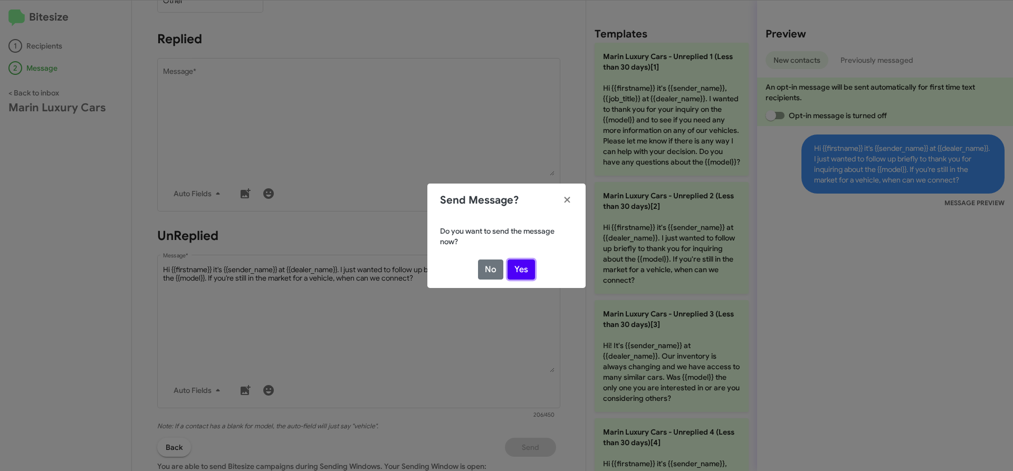
click at [523, 267] on button "Yes" at bounding box center [521, 270] width 27 height 20
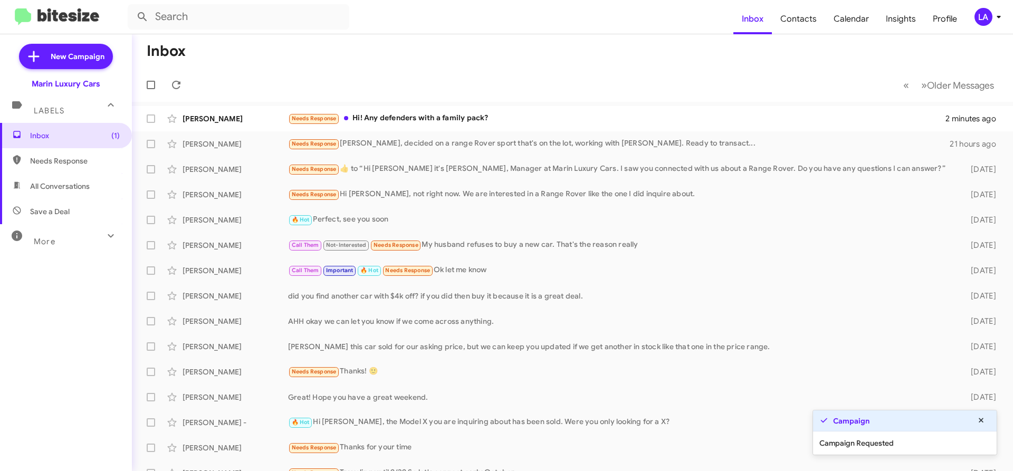
click at [980, 17] on div "LA" at bounding box center [984, 17] width 18 height 18
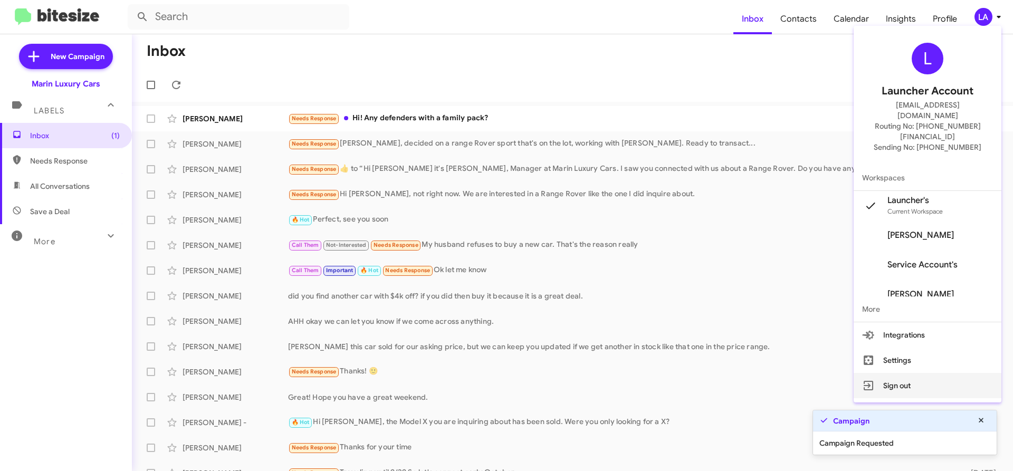
click at [896, 373] on button "Sign out" at bounding box center [928, 385] width 148 height 25
